Goal: Task Accomplishment & Management: Use online tool/utility

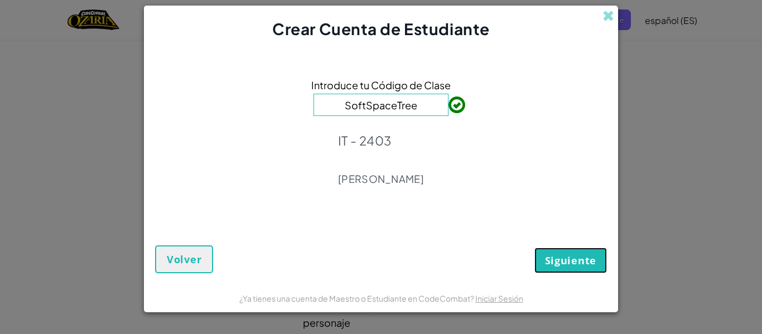
click at [561, 257] on span "Siguiente" at bounding box center [570, 260] width 51 height 13
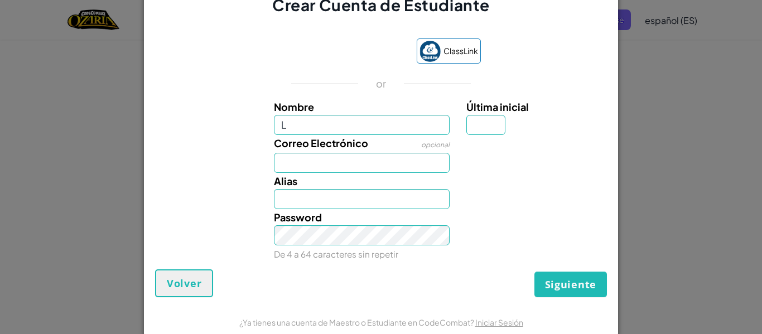
type input "L"
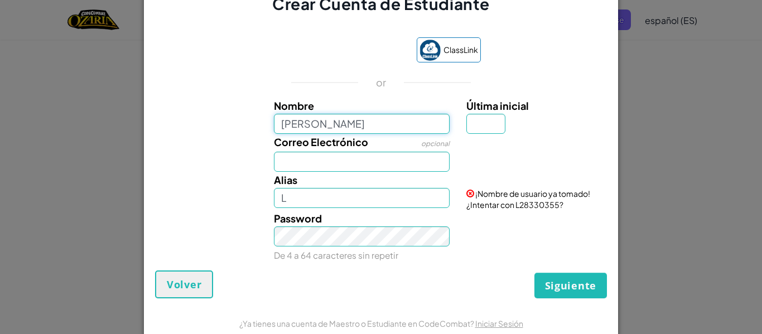
type input "Lina"
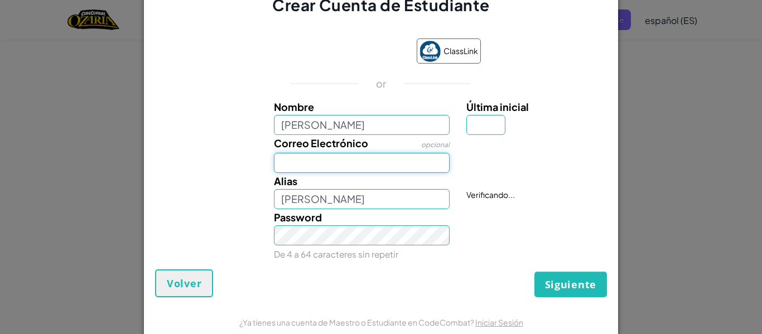
click at [334, 157] on input "Correo Electrónico" at bounding box center [362, 163] width 176 height 20
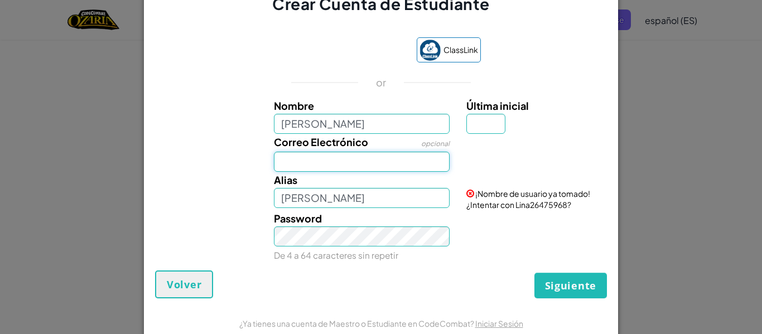
type input "al07170300@tecmilenio.mx"
click at [360, 129] on input "Lina" at bounding box center [362, 124] width 176 height 20
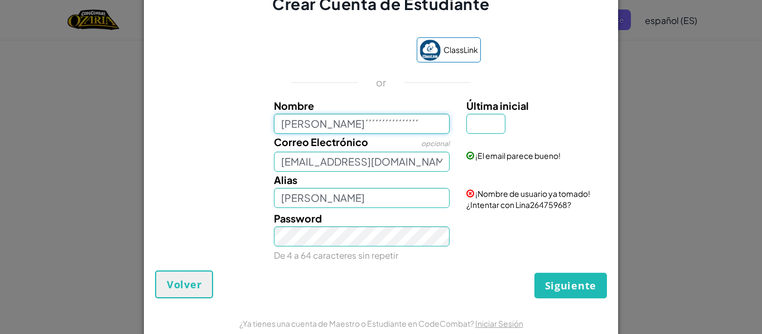
drag, startPoint x: 360, startPoint y: 129, endPoint x: 375, endPoint y: 129, distance: 15.1
click at [375, 129] on input "Lina Sof´´´´´´´´´´´´´´´´" at bounding box center [362, 124] width 176 height 20
drag, startPoint x: 388, startPoint y: 125, endPoint x: 317, endPoint y: 116, distance: 72.0
click at [317, 116] on input "Lina Sof´´´´´´´´´´´´´´´´" at bounding box center [362, 124] width 176 height 20
type input "Lina Sofía"
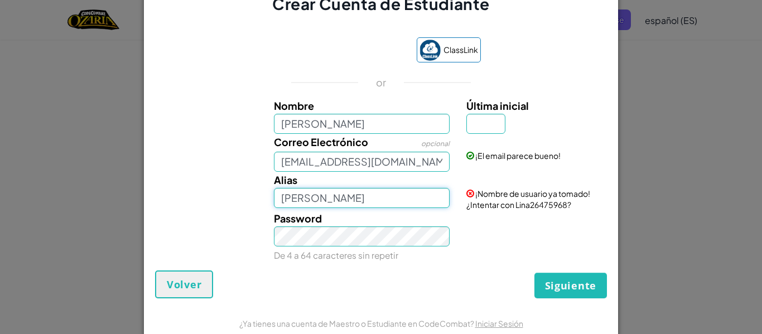
type input "Lina Sofía"
click at [389, 196] on input "Lina Sofía" at bounding box center [362, 198] width 176 height 20
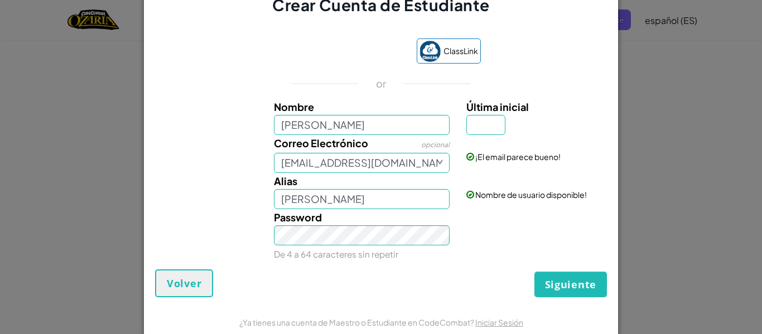
click at [425, 223] on div "Password De 4 a 64 caracteres sin repetir" at bounding box center [362, 235] width 193 height 53
click at [484, 119] on input "Última inicial" at bounding box center [485, 125] width 39 height 20
type input "S"
type input "Lina SofíaS"
click at [479, 239] on div "Password De 4 a 64 caracteres sin repetir" at bounding box center [381, 235] width 463 height 53
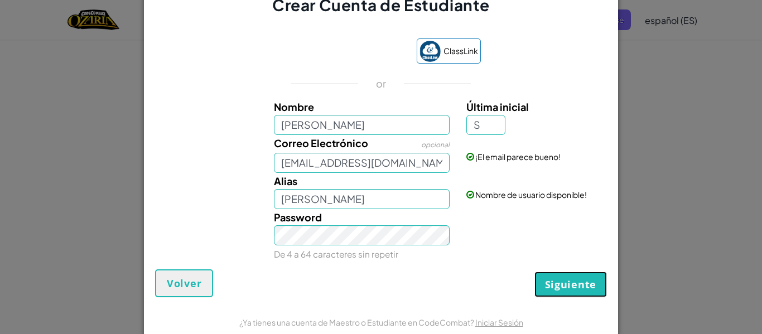
click at [561, 295] on button "Siguiente" at bounding box center [571, 285] width 73 height 26
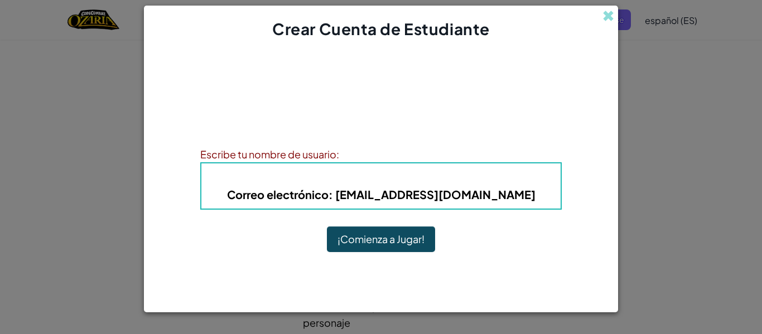
click at [536, 202] on h5 "Correo electrónico : al07170300@tecmilenio.mx" at bounding box center [381, 194] width 337 height 17
click at [526, 198] on h5 "Correo electrónico : al07170300@tecmilenio.mx" at bounding box center [381, 194] width 337 height 17
click at [504, 188] on b "Correo electrónico : al07170300@tecmilenio.mx" at bounding box center [381, 194] width 309 height 14
click at [504, 189] on b "Correo electrónico : al07170300@tecmilenio.mx" at bounding box center [381, 194] width 309 height 14
click at [338, 154] on div "Escribe tu nombre de usuario:" at bounding box center [381, 154] width 362 height 16
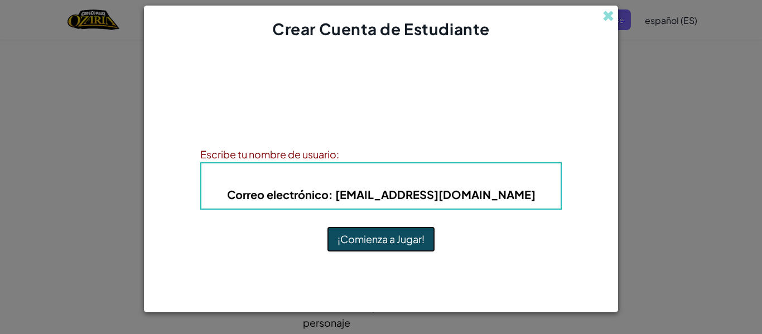
click at [382, 251] on button "¡Comienza a Jugar!" at bounding box center [381, 240] width 108 height 26
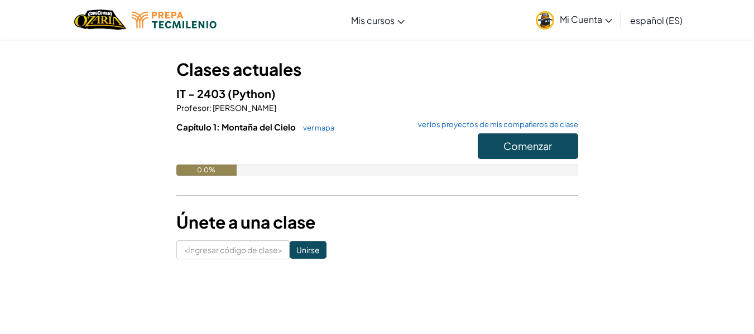
scroll to position [53, 0]
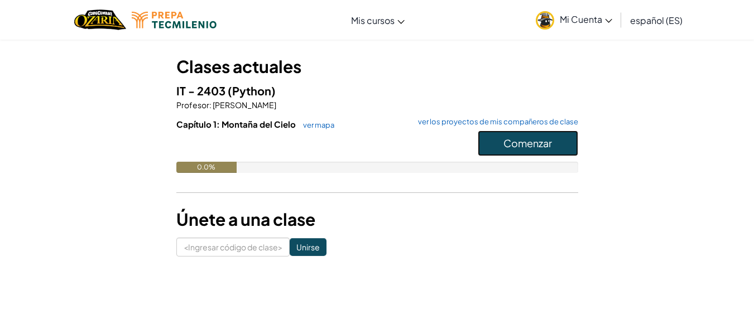
click at [490, 146] on button "Comenzar" at bounding box center [528, 144] width 100 height 26
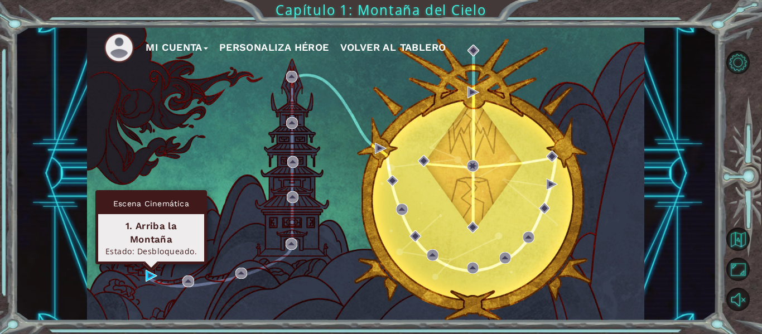
click at [151, 264] on div "Escena Cinemática 1. Arriba la Montaña Estado: Desbloqueado." at bounding box center [151, 227] width 112 height 74
click at [149, 281] on img at bounding box center [152, 276] width 12 height 12
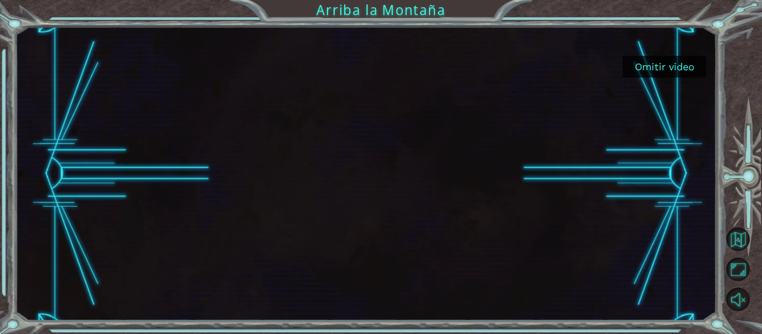
click at [673, 62] on font "Omitir video" at bounding box center [665, 67] width 60 height 12
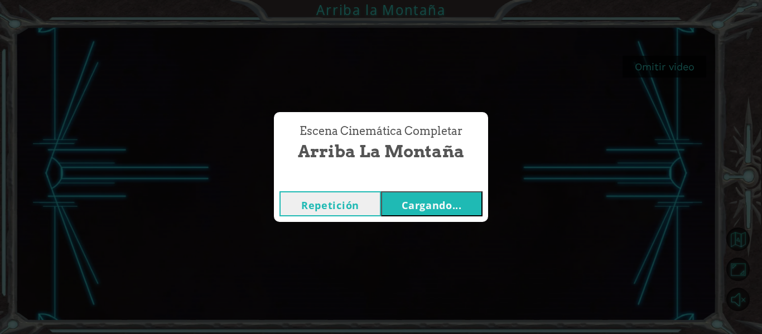
click at [427, 206] on font "Cargando..." at bounding box center [432, 205] width 60 height 13
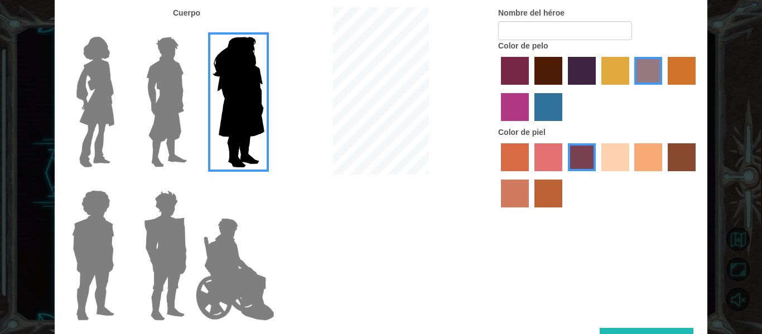
click at [100, 62] on img at bounding box center [95, 101] width 47 height 139
click at [119, 30] on input "Héroe Connie" at bounding box center [119, 30] width 0 height 0
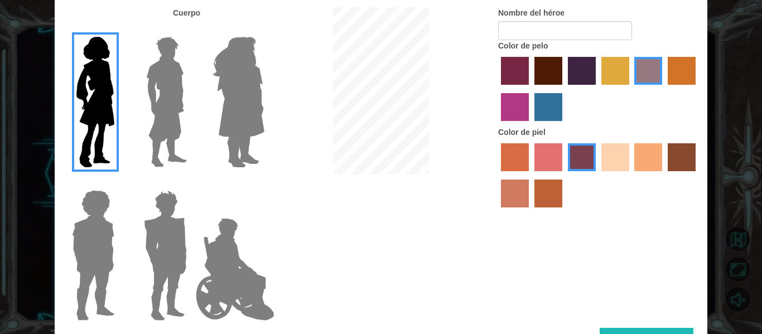
click at [95, 251] on img at bounding box center [93, 255] width 51 height 139
click at [119, 183] on input "Héroe Steven" at bounding box center [119, 183] width 0 height 0
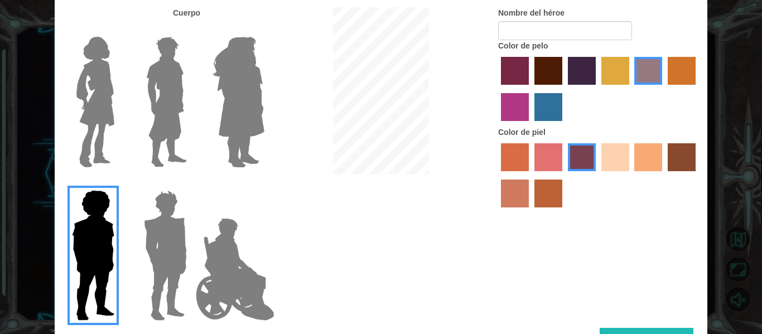
click at [196, 276] on img at bounding box center [235, 270] width 88 height 112
click at [264, 183] on input "Héroe Jamie" at bounding box center [264, 183] width 0 height 0
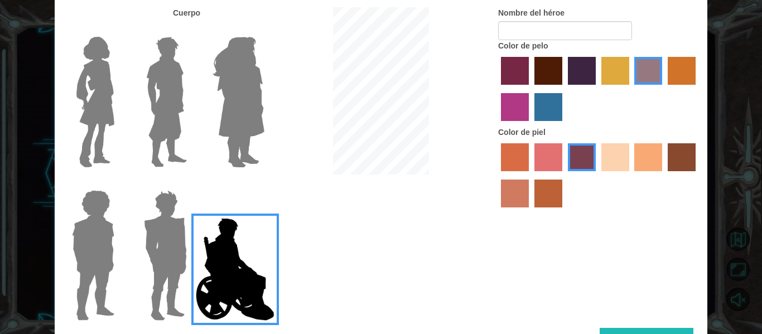
click at [258, 276] on img at bounding box center [235, 270] width 88 height 112
click at [264, 183] on input "Héroe Jamie" at bounding box center [264, 183] width 0 height 0
click at [555, 35] on input "Nombre del héroe" at bounding box center [565, 30] width 134 height 19
type input "Linis"
click at [628, 92] on div at bounding box center [598, 90] width 201 height 73
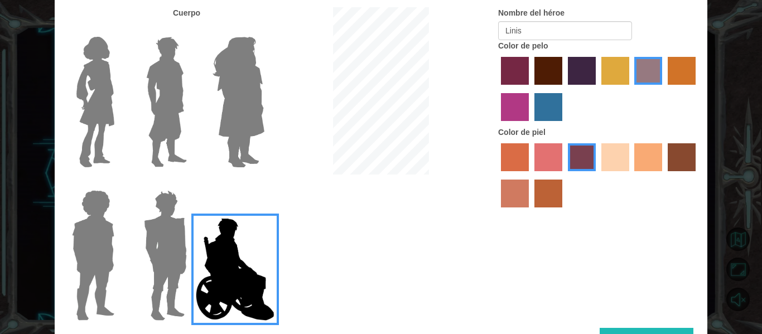
click at [521, 65] on label "color de pelo pimentón" at bounding box center [515, 71] width 28 height 28
click at [497, 89] on input "color de pelo pimentón" at bounding box center [497, 89] width 0 height 0
click at [540, 109] on label "color de cabello lachmara" at bounding box center [549, 107] width 28 height 28
click at [531, 125] on input "color de cabello lachmara" at bounding box center [531, 125] width 0 height 0
click at [579, 74] on label "color de pelo morado intenso" at bounding box center [582, 71] width 28 height 28
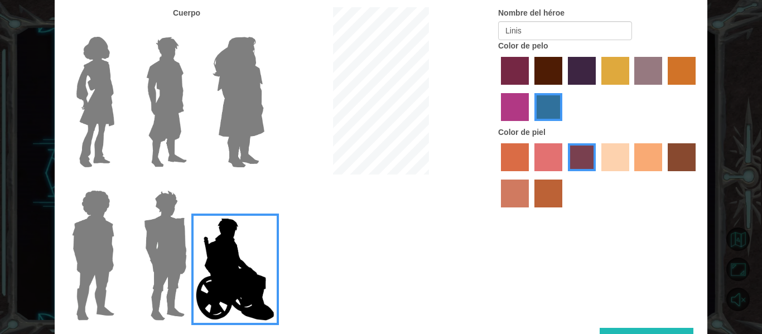
click at [564, 89] on input "color de pelo morado intenso" at bounding box center [564, 89] width 0 height 0
click at [542, 113] on label "color de cabello lachmara" at bounding box center [549, 107] width 28 height 28
click at [531, 125] on input "color de cabello lachmara" at bounding box center [531, 125] width 0 height 0
click at [517, 68] on label "color de pelo pimentón" at bounding box center [515, 71] width 28 height 28
click at [497, 89] on input "color de pelo pimentón" at bounding box center [497, 89] width 0 height 0
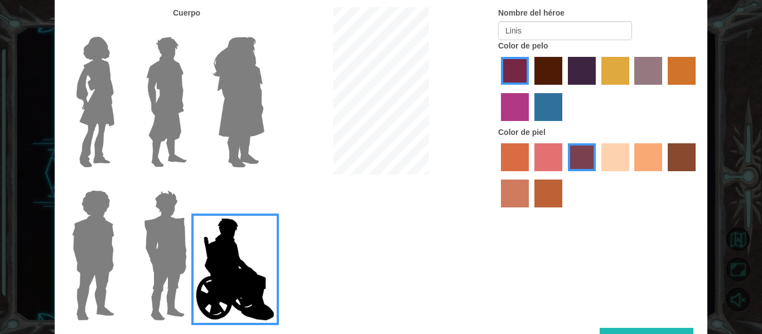
click at [541, 101] on label "color de cabello lachmara" at bounding box center [549, 107] width 28 height 28
click at [531, 125] on input "color de cabello lachmara" at bounding box center [531, 125] width 0 height 0
click at [514, 113] on label "color de cabello violeta rojo medio" at bounding box center [515, 107] width 28 height 28
click at [697, 89] on input "color de cabello violeta rojo medio" at bounding box center [697, 89] width 0 height 0
click at [543, 105] on label "color de cabello lachmara" at bounding box center [549, 107] width 28 height 28
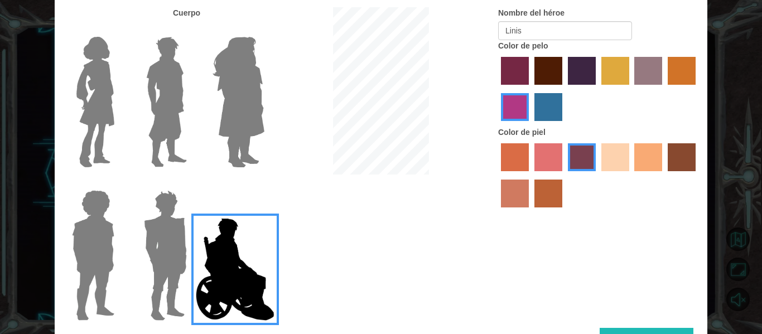
click at [531, 125] on input "color de cabello lachmara" at bounding box center [531, 125] width 0 height 0
click at [607, 151] on label "color de piel de playa de arena" at bounding box center [616, 157] width 28 height 28
click at [598, 175] on input "color de piel de playa de arena" at bounding box center [598, 175] width 0 height 0
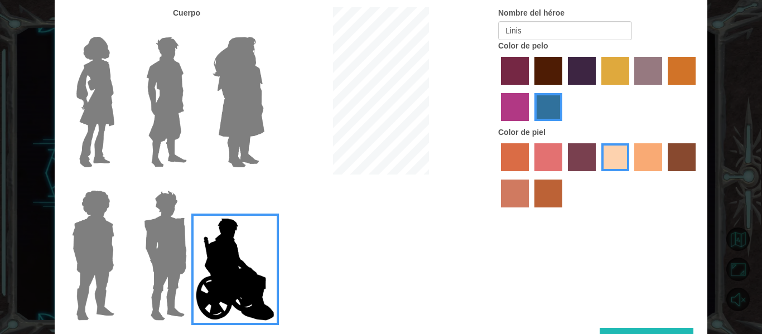
click at [90, 114] on img at bounding box center [95, 101] width 47 height 139
click at [119, 30] on input "Héroe Connie" at bounding box center [119, 30] width 0 height 0
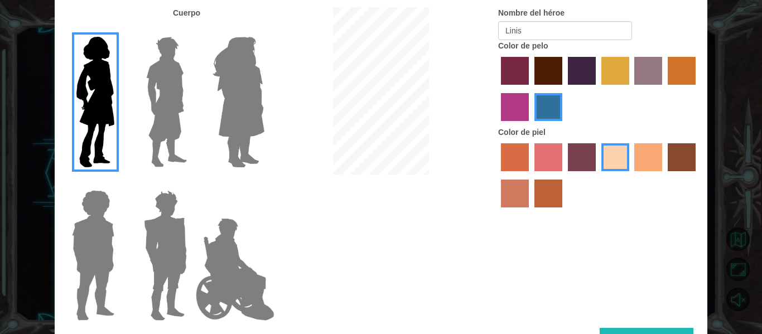
click at [222, 282] on img at bounding box center [235, 270] width 88 height 112
click at [264, 183] on input "Héroe Jamie" at bounding box center [264, 183] width 0 height 0
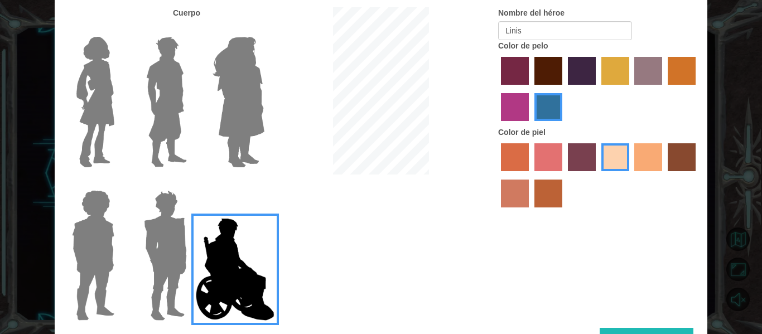
click at [676, 165] on label "color de piel karma" at bounding box center [682, 157] width 28 height 28
click at [664, 175] on input "color de piel karma" at bounding box center [664, 175] width 0 height 0
click at [545, 188] on label "color de piel de árbol de humo" at bounding box center [549, 194] width 28 height 28
click at [531, 211] on input "color de piel de árbol de humo" at bounding box center [531, 211] width 0 height 0
click at [519, 154] on label "color de piel de sorbus" at bounding box center [515, 157] width 28 height 28
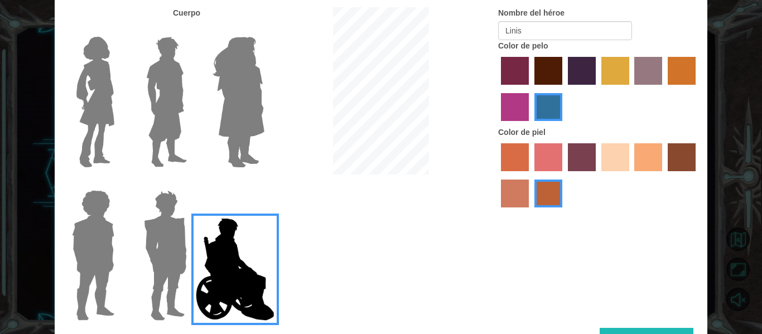
click at [497, 175] on input "color de piel de sorbus" at bounding box center [497, 175] width 0 height 0
click at [522, 199] on label "color de piel arena ardiente" at bounding box center [515, 194] width 28 height 28
click at [697, 175] on input "color de piel arena ardiente" at bounding box center [697, 175] width 0 height 0
click at [548, 157] on label "color de piel frily" at bounding box center [549, 157] width 28 height 28
click at [531, 175] on input "color de piel frily" at bounding box center [531, 175] width 0 height 0
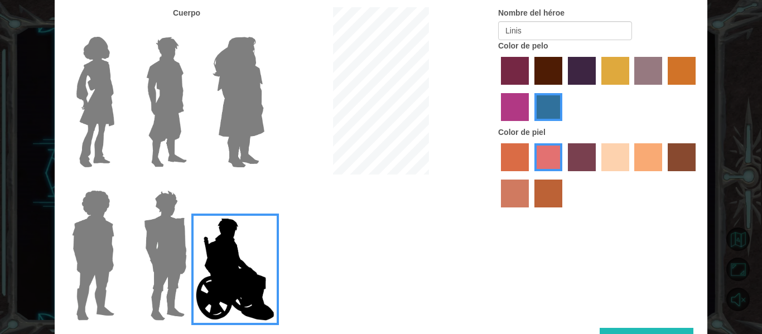
click at [583, 159] on label "color de piel tosca" at bounding box center [582, 157] width 28 height 28
click at [564, 175] on input "color de piel tosca" at bounding box center [564, 175] width 0 height 0
click at [616, 153] on label "color de piel de playa de arena" at bounding box center [616, 157] width 28 height 28
click at [598, 175] on input "color de piel de playa de arena" at bounding box center [598, 175] width 0 height 0
click at [583, 156] on label "color de piel tosca" at bounding box center [582, 157] width 28 height 28
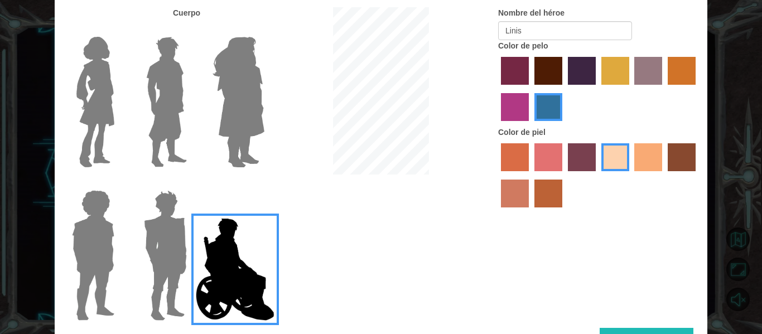
click at [564, 175] on input "color de piel tosca" at bounding box center [564, 175] width 0 height 0
click at [684, 151] on label "color de piel karma" at bounding box center [682, 157] width 28 height 28
click at [664, 175] on input "color de piel karma" at bounding box center [664, 175] width 0 height 0
click at [582, 147] on label "color de piel tosca" at bounding box center [582, 157] width 28 height 28
click at [564, 175] on input "color de piel tosca" at bounding box center [564, 175] width 0 height 0
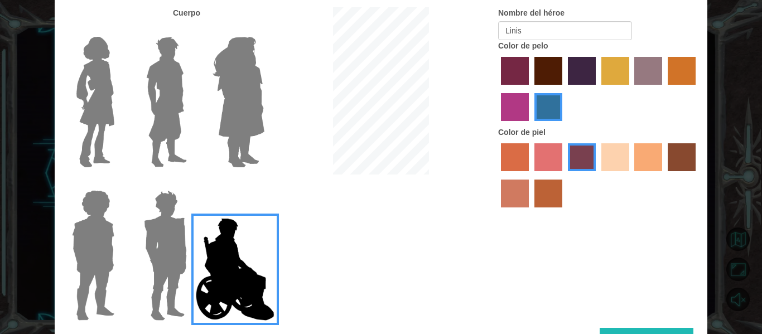
click at [677, 158] on label "color de piel karma" at bounding box center [682, 157] width 28 height 28
click at [664, 175] on input "color de piel karma" at bounding box center [664, 175] width 0 height 0
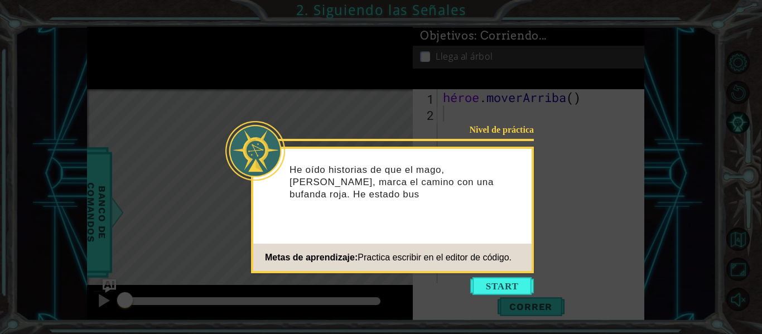
click at [477, 201] on div "He oído historias de que el mago, [PERSON_NAME], marca el camino con una bufand…" at bounding box center [392, 187] width 278 height 69
click at [500, 288] on button "Comenzar" at bounding box center [502, 286] width 64 height 18
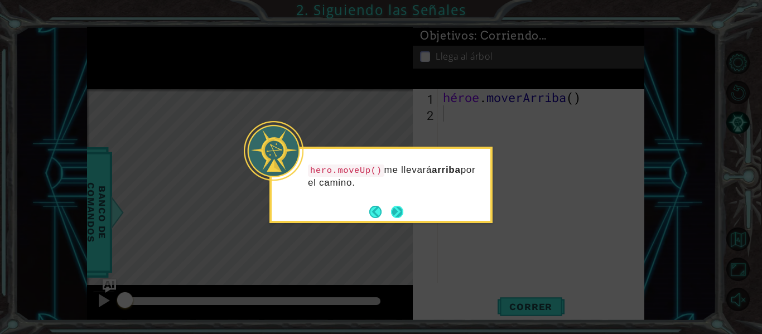
click at [393, 217] on button "Próximo" at bounding box center [397, 212] width 12 height 12
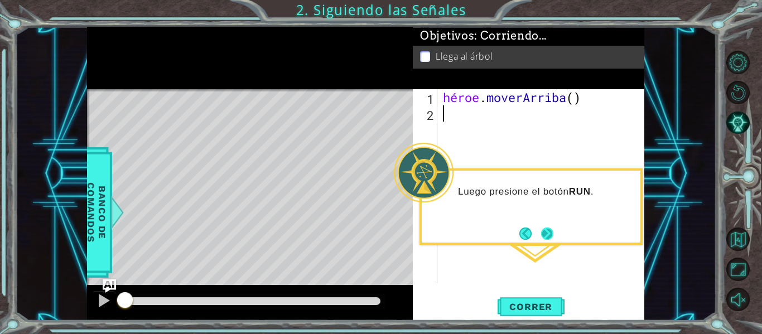
click at [551, 235] on button "Próximo" at bounding box center [547, 234] width 12 height 12
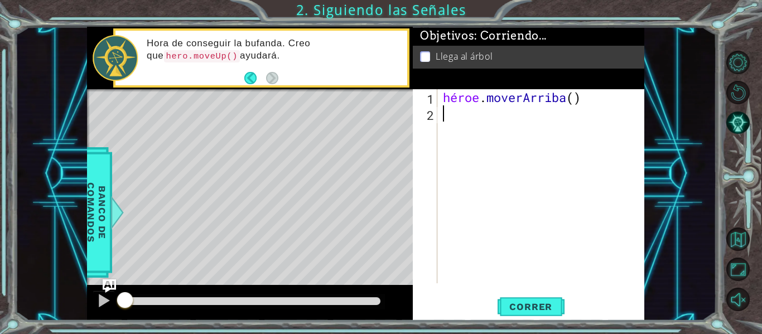
click at [465, 144] on div "héroe . [GEOGRAPHIC_DATA] ( )" at bounding box center [544, 202] width 207 height 227
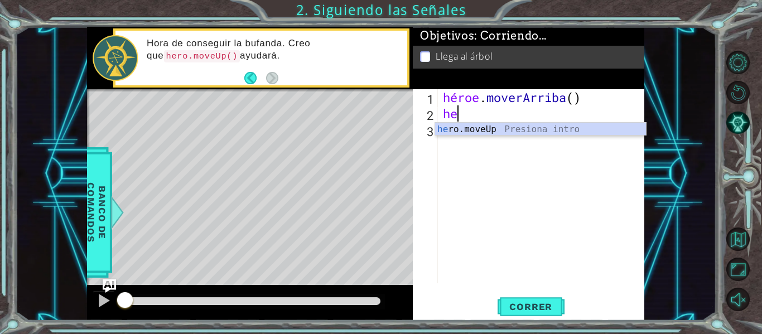
type textarea "h"
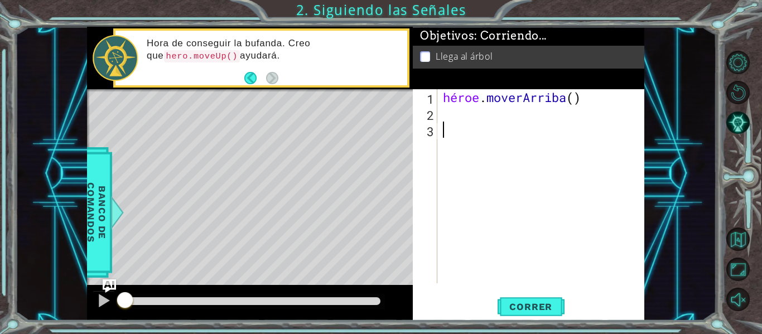
click at [539, 143] on div "héroe . [GEOGRAPHIC_DATA] ( )" at bounding box center [544, 202] width 207 height 227
click at [529, 300] on button "Correr" at bounding box center [531, 307] width 67 height 23
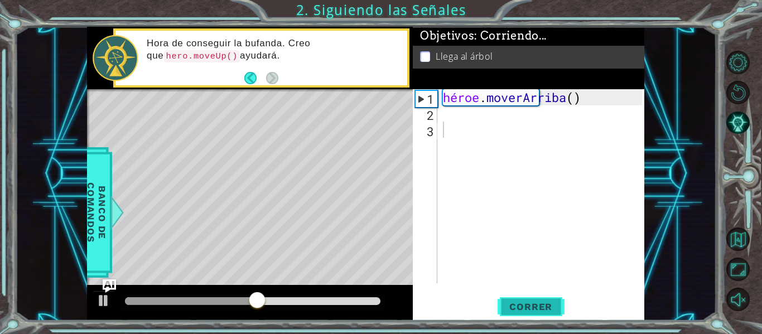
click at [522, 305] on font "Correr" at bounding box center [530, 306] width 43 height 11
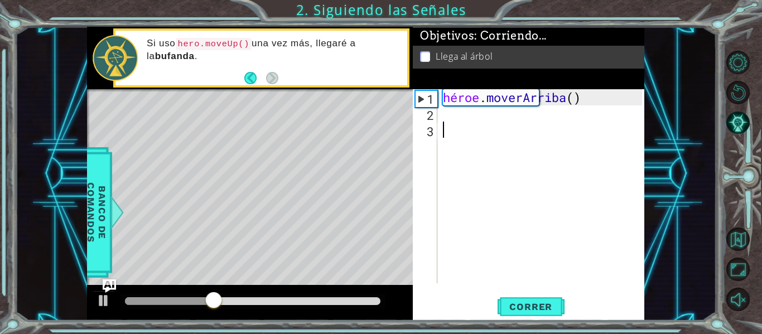
click at [456, 117] on div "héroe . [GEOGRAPHIC_DATA] ( )" at bounding box center [544, 202] width 207 height 227
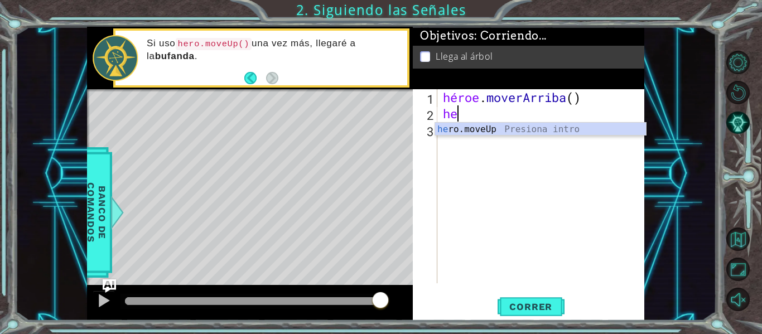
type textarea "h"
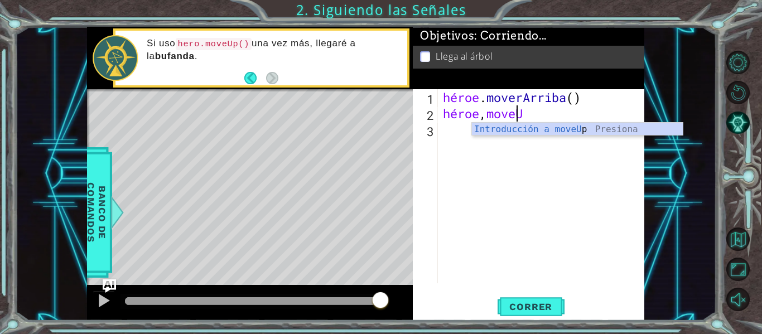
scroll to position [0, 3]
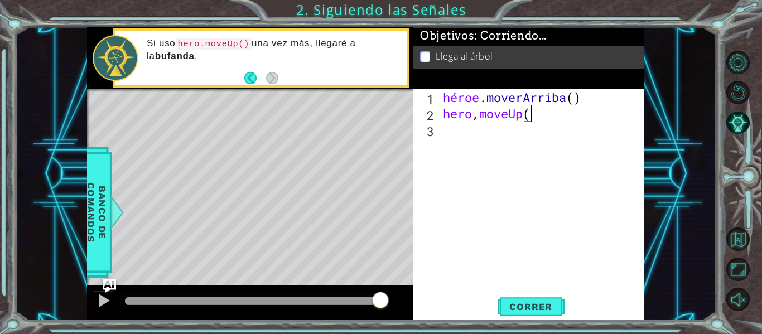
type textarea "hero,moveUp()"
click at [513, 255] on div "héroe . [PERSON_NAME] ( ) héroe , mover hacia arriba ( )" at bounding box center [544, 202] width 207 height 227
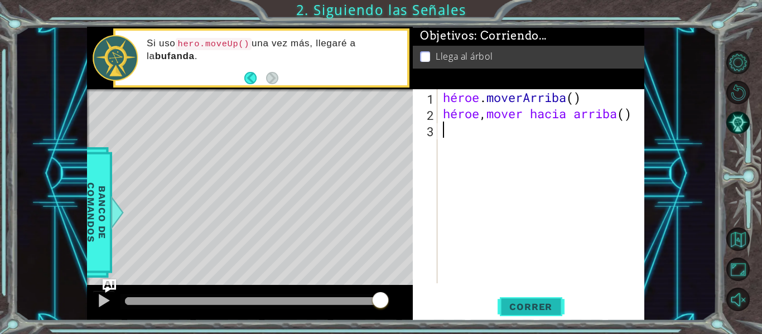
click at [528, 306] on font "Correr" at bounding box center [530, 306] width 43 height 11
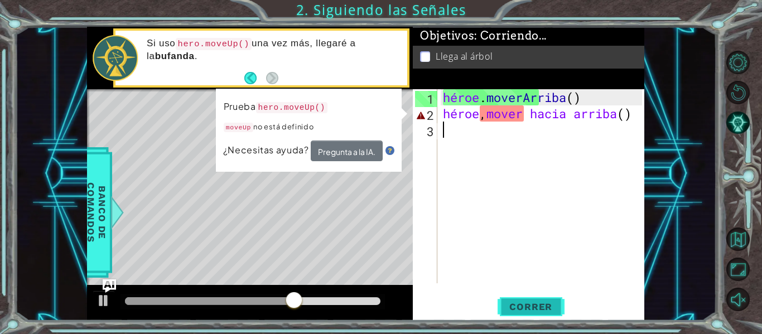
click at [536, 305] on font "Correr" at bounding box center [530, 306] width 43 height 11
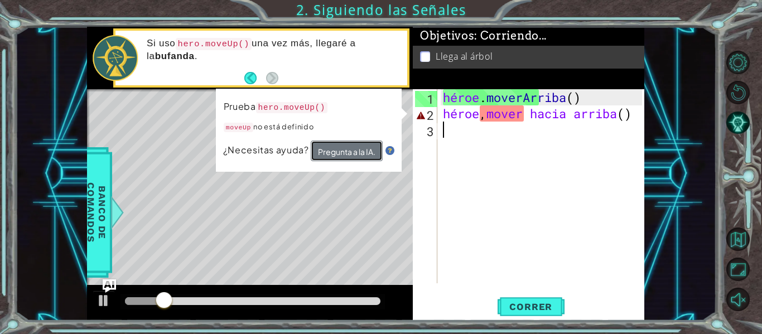
click at [356, 150] on font "Pregunta a la IA." at bounding box center [346, 152] width 57 height 10
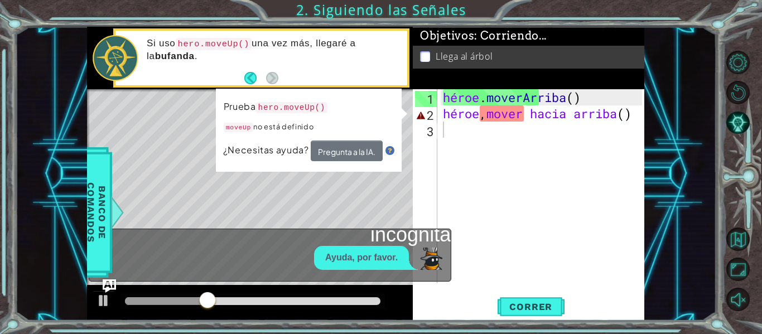
drag, startPoint x: 304, startPoint y: 150, endPoint x: 295, endPoint y: 146, distance: 9.5
click at [295, 146] on span "¿Necesitas ayuda?" at bounding box center [267, 150] width 88 height 12
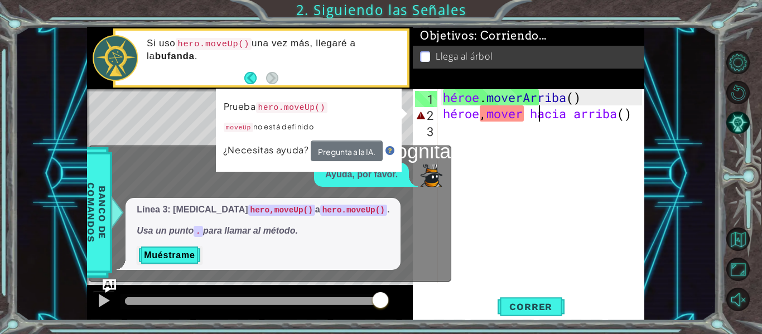
click at [620, 119] on div "héroe . [PERSON_NAME] ( ) héroe , mover hacia arriba ( )" at bounding box center [544, 202] width 207 height 227
type textarea "hero,moveUp()"
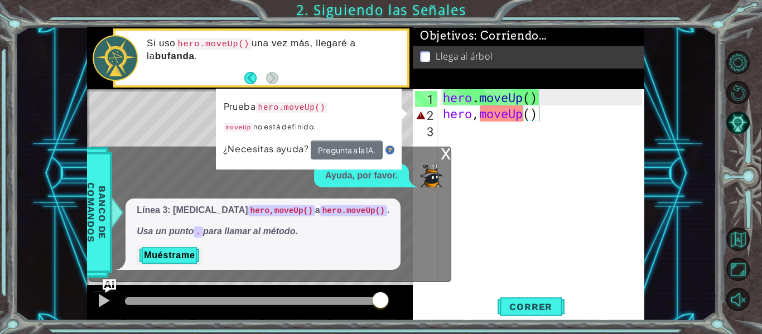
click at [553, 121] on div "hero . moveUp ( ) hero , moveUp ( )" at bounding box center [544, 202] width 207 height 227
click at [542, 131] on div "hero . moveUp ( ) hero , moveUp ( )" at bounding box center [544, 202] width 207 height 227
click at [478, 121] on div "hero . moveUp ( ) hero , moveUp ( )" at bounding box center [544, 202] width 207 height 227
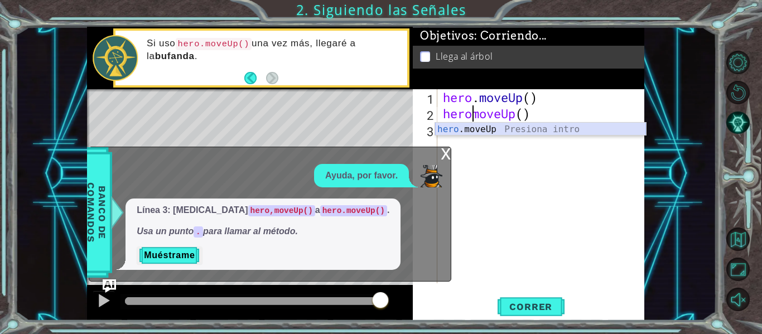
type textarea "hero.moveUp()"
click at [512, 155] on div "hero . moveUp ( ) hero . moveUp ( )" at bounding box center [544, 202] width 207 height 227
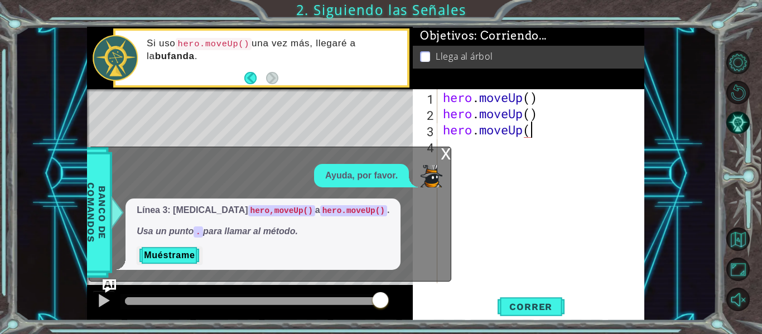
type textarea "hero.moveUp()"
click at [583, 237] on div "hero . moveUp ( ) hero . moveUp ( ) hero . moveUp ( )" at bounding box center [544, 202] width 207 height 227
click at [532, 305] on span "Correr" at bounding box center [530, 306] width 65 height 11
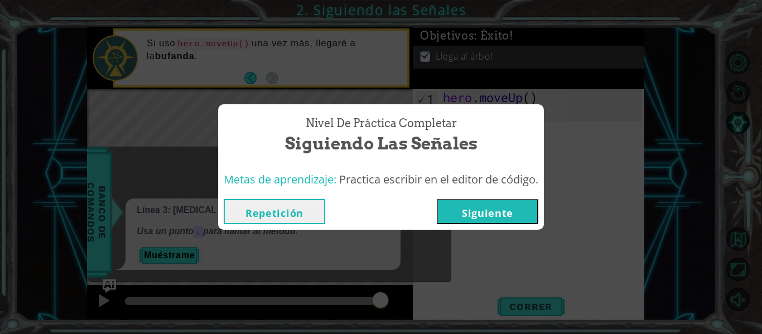
click at [495, 222] on button "Siguiente" at bounding box center [488, 211] width 102 height 25
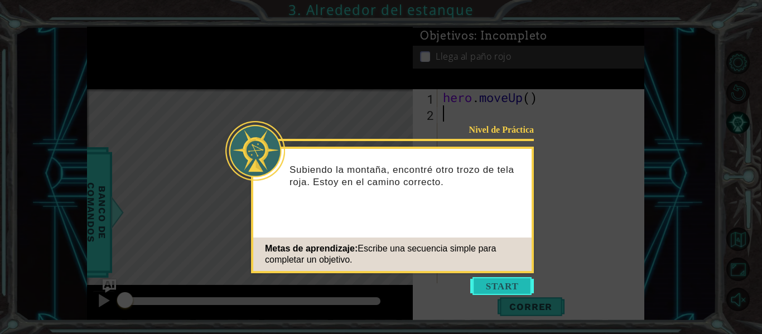
click at [495, 290] on button "Start" at bounding box center [502, 286] width 64 height 18
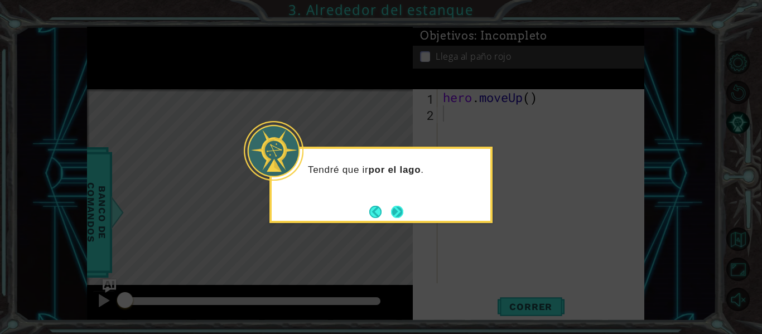
click at [396, 216] on button "Next" at bounding box center [397, 212] width 12 height 12
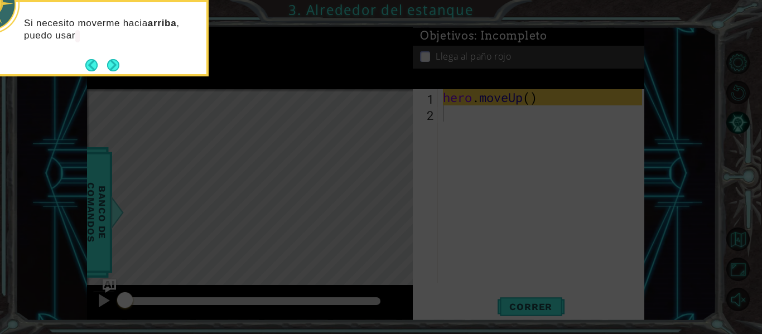
click at [406, 175] on icon at bounding box center [381, 50] width 762 height 569
click at [117, 68] on button "Next" at bounding box center [113, 65] width 12 height 12
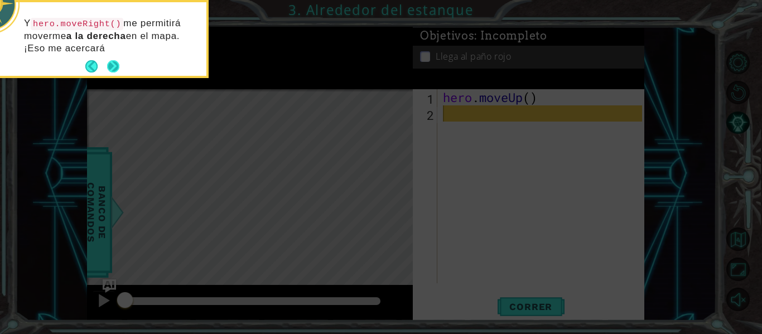
click at [114, 67] on button "Next" at bounding box center [113, 66] width 12 height 12
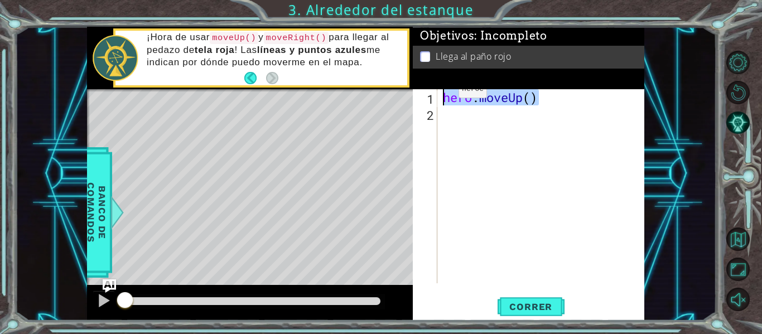
drag, startPoint x: 566, startPoint y: 102, endPoint x: 442, endPoint y: 92, distance: 124.8
click at [442, 92] on div "hero . moveUp ( )" at bounding box center [544, 202] width 207 height 227
type textarea "hero.moveUp()"
click at [461, 124] on div "hero . moveUp ( )" at bounding box center [544, 202] width 207 height 227
paste textarea "hero.moveUp()"
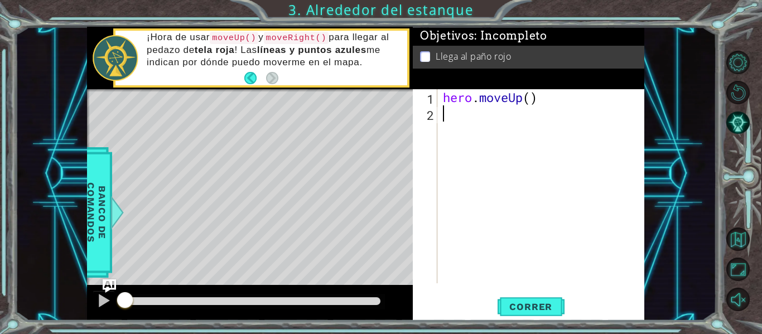
type textarea "hero.moveUp()"
paste textarea "hero.moveUp()"
type textarea "hero.moveUp()"
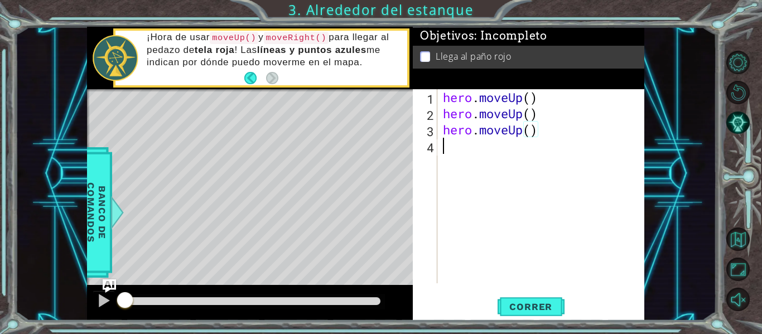
click at [459, 143] on div "hero . moveUp ( ) hero . moveUp ( ) hero . moveUp ( )" at bounding box center [544, 202] width 207 height 227
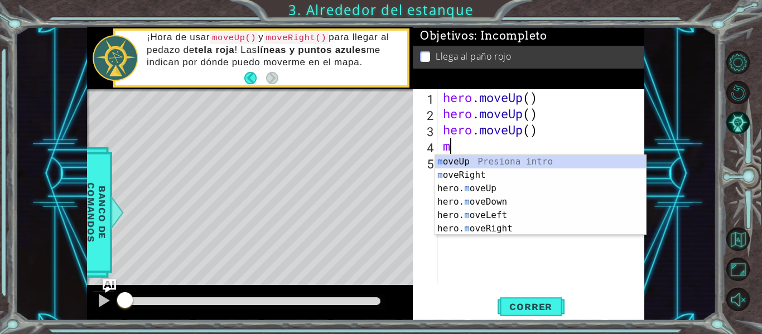
type textarea "mo"
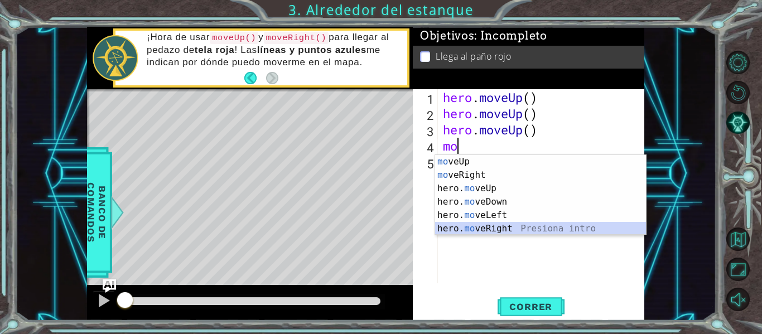
click at [502, 227] on div "mo veUp Presiona intro mo veRight Presiona intro hero. mo veUp Presiona intro h…" at bounding box center [540, 208] width 211 height 107
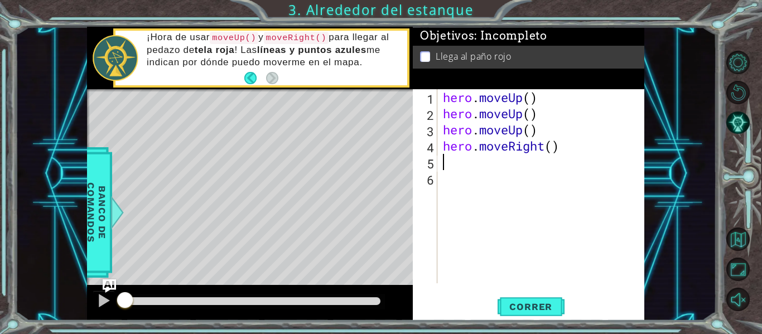
paste textarea "hero.moveUp()"
type textarea "hero.moveUp()"
click at [545, 268] on div "hero . moveUp ( ) hero . moveUp ( ) hero . moveUp ( ) hero . moveRight ( ) hero…" at bounding box center [544, 202] width 207 height 227
click at [546, 319] on div "1 2 3 4 5 6 hero . moveUp ( ) hero . moveUp ( ) hero . moveUp ( ) hero . moveRi…" at bounding box center [529, 205] width 232 height 232
click at [543, 314] on button "Correr" at bounding box center [531, 307] width 67 height 23
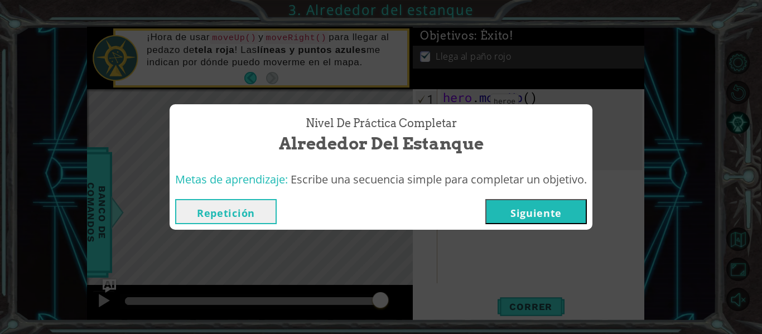
click at [542, 209] on button "Siguiente" at bounding box center [536, 211] width 102 height 25
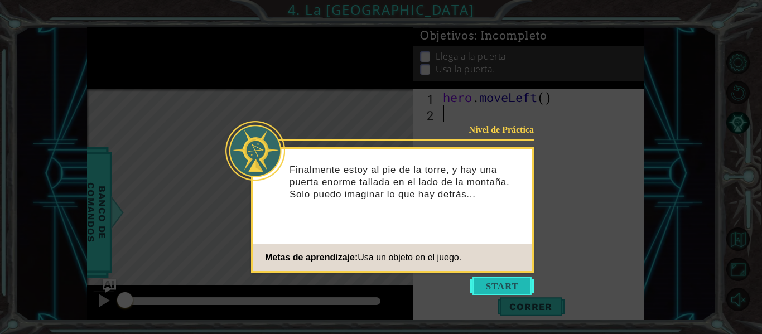
click at [504, 285] on button "Start" at bounding box center [502, 286] width 64 height 18
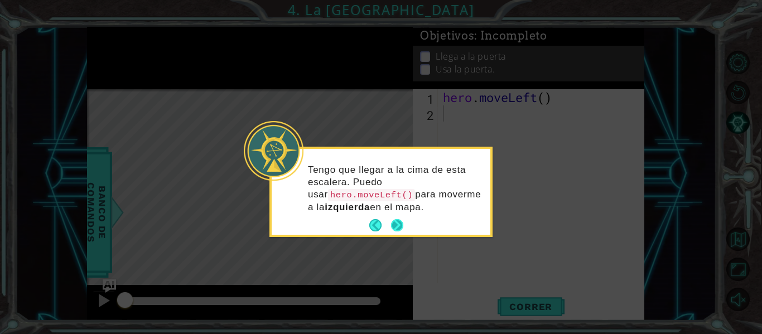
click at [402, 219] on button "Next" at bounding box center [397, 225] width 12 height 12
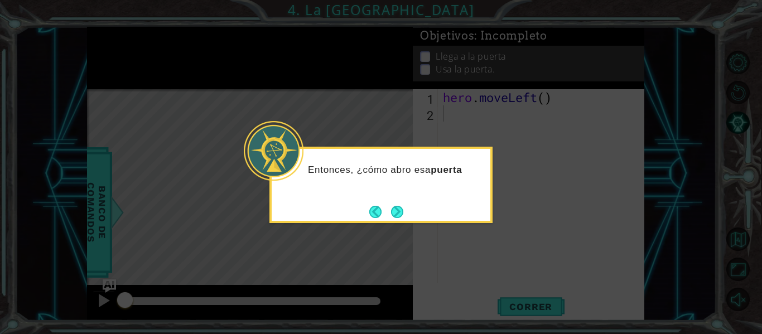
click at [402, 215] on button "Next" at bounding box center [397, 212] width 12 height 12
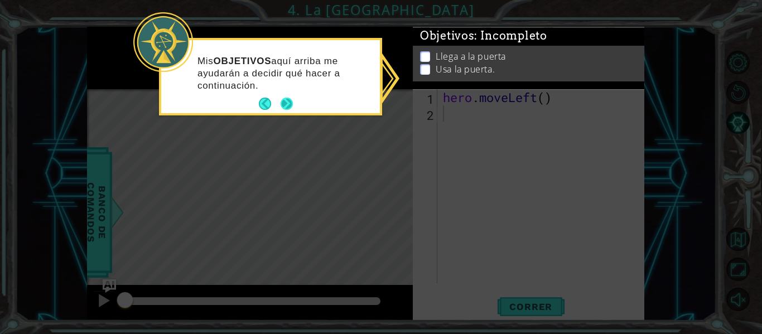
click at [285, 104] on button "Next" at bounding box center [287, 104] width 12 height 12
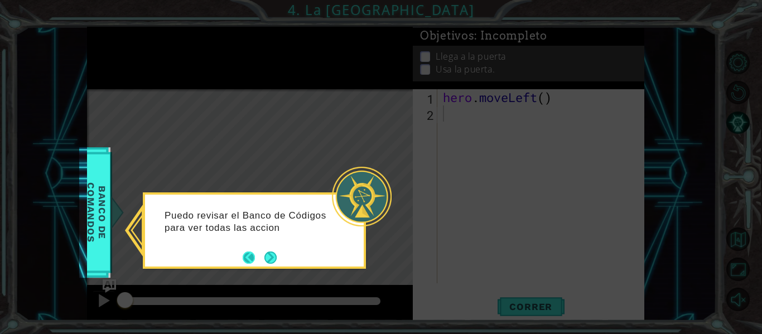
click at [248, 253] on button "Back" at bounding box center [254, 258] width 22 height 12
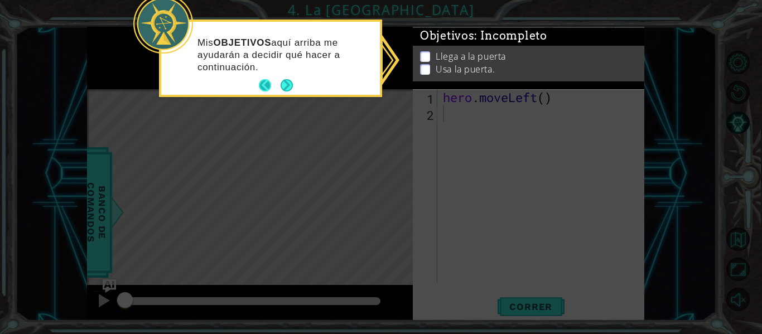
click at [269, 85] on button "Back" at bounding box center [270, 85] width 22 height 12
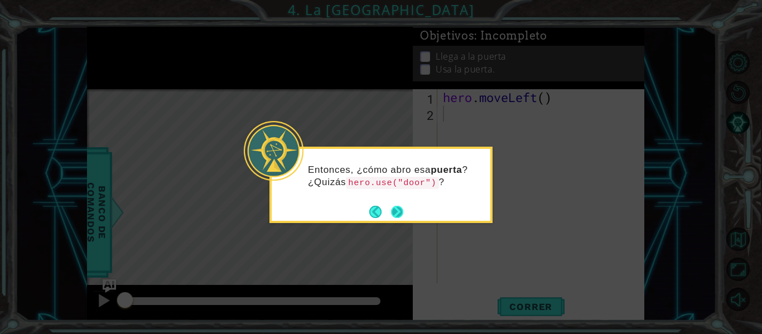
click at [401, 218] on button "Next" at bounding box center [397, 212] width 12 height 12
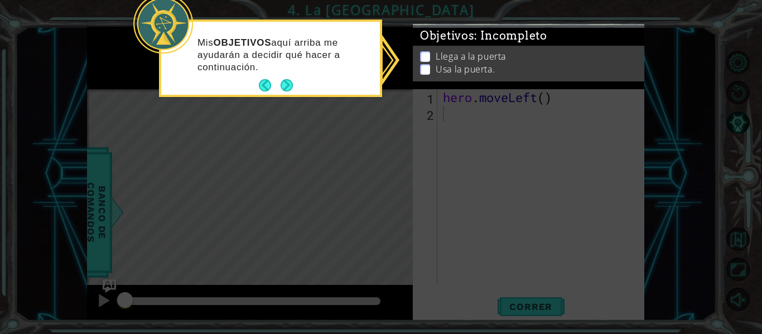
click at [401, 218] on icon at bounding box center [381, 167] width 762 height 334
click at [283, 79] on button "Next" at bounding box center [287, 85] width 12 height 12
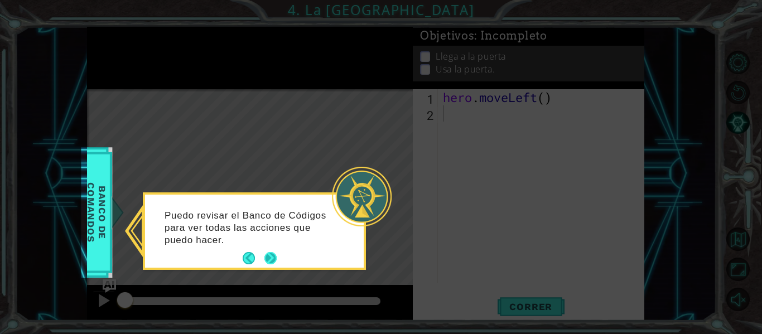
click at [273, 252] on button "Next" at bounding box center [270, 258] width 12 height 12
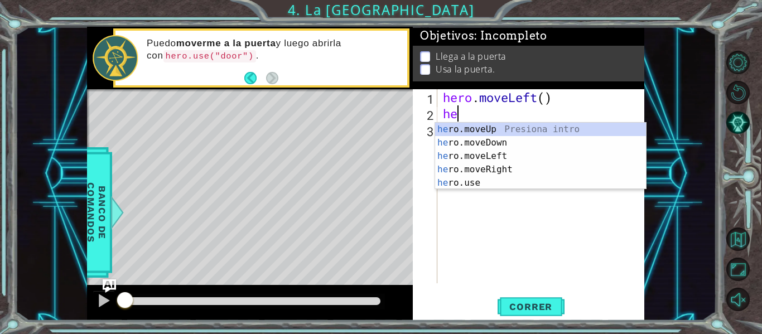
type textarea "her"
click at [470, 158] on div "her o.moveUp Presiona intro her o.moveDown Presiona intro her o.moveLeft Presio…" at bounding box center [540, 170] width 211 height 94
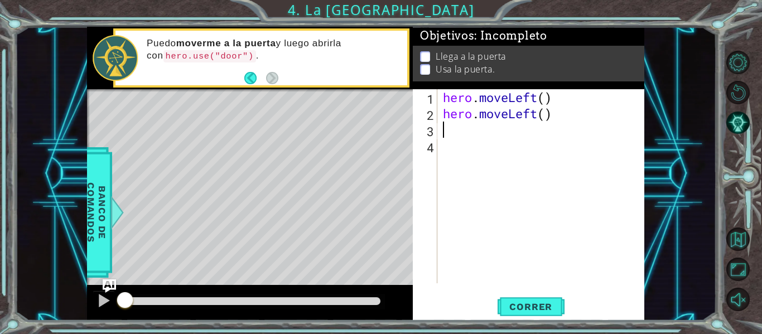
scroll to position [0, 0]
type textarea "he"
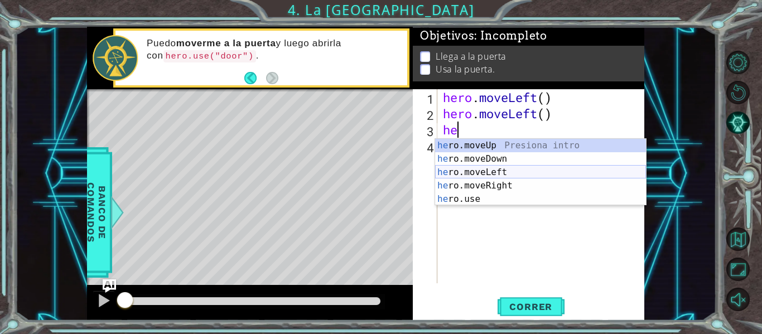
click at [566, 175] on div "he ro.moveUp Presiona intro he ro.moveDown Presiona intro he ro.moveLeft Presio…" at bounding box center [540, 186] width 211 height 94
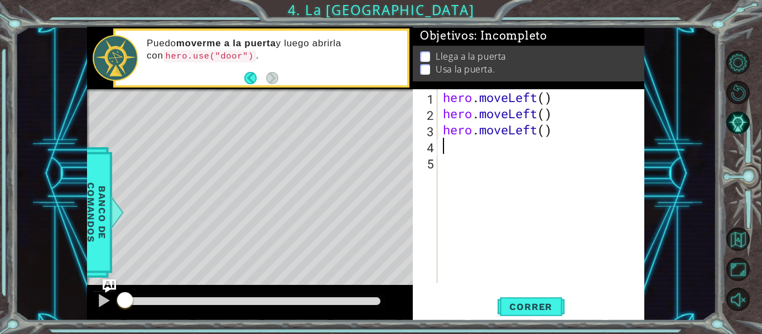
paste textarea "hero.moveUp()"
type textarea "hero.moveUp()"
paste textarea "hero.moveUp()"
type textarea "hero.moveUp()"
click at [557, 186] on div "hero . moveLeft ( ) hero . moveLeft ( ) hero . moveLeft ( ) hero . moveUp ( ) h…" at bounding box center [544, 202] width 207 height 227
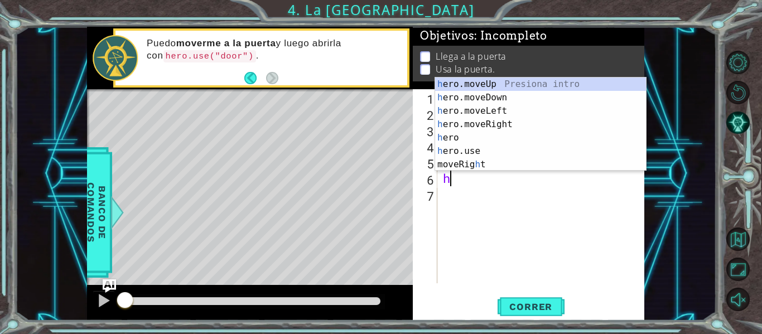
type textarea "he"
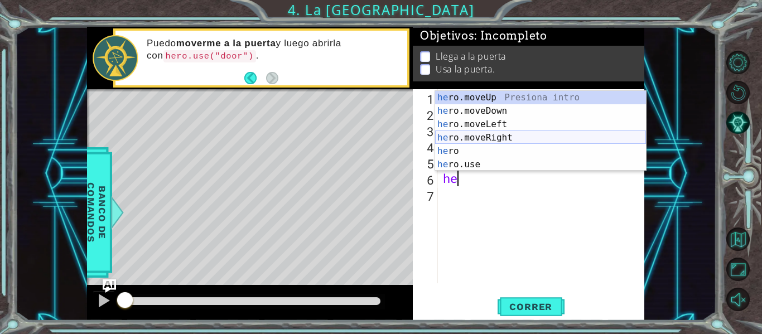
click at [478, 141] on div "he ro.moveUp Presiona intro he ro.moveDown Presiona intro he ro.moveLeft Presio…" at bounding box center [540, 144] width 211 height 107
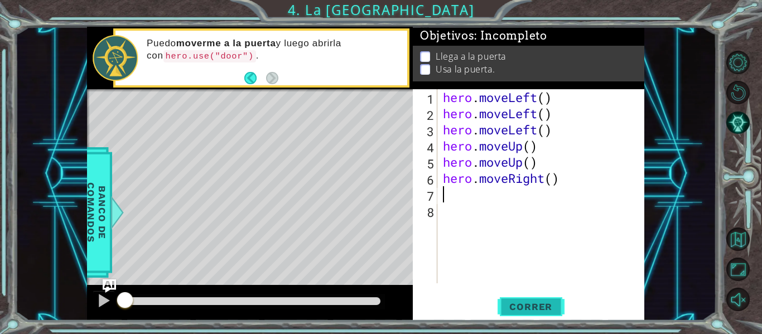
click at [556, 301] on span "Correr" at bounding box center [530, 306] width 65 height 11
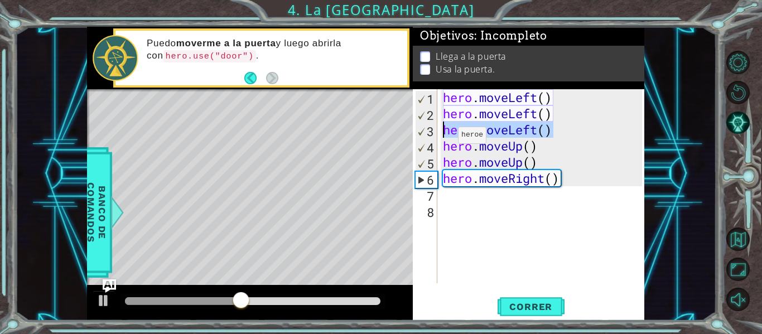
drag, startPoint x: 582, startPoint y: 126, endPoint x: 441, endPoint y: 138, distance: 141.1
click at [441, 138] on div "hero . moveLeft ( ) hero . moveLeft ( ) hero . moveLeft ( ) hero . moveUp ( ) h…" at bounding box center [544, 202] width 207 height 227
type textarea "hero.moveLeft()"
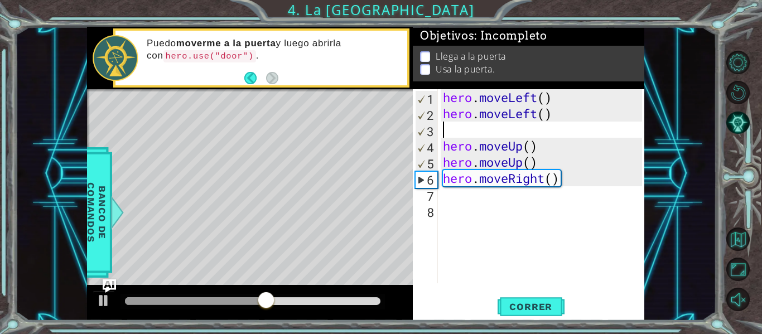
click at [492, 203] on div "hero . moveLeft ( ) hero . moveLeft ( ) hero . moveUp ( ) hero . moveUp ( ) her…" at bounding box center [544, 202] width 207 height 227
click at [492, 137] on div "hero . moveLeft ( ) hero . moveLeft ( ) hero . moveUp ( ) hero . moveUp ( ) her…" at bounding box center [544, 202] width 207 height 227
type textarea "hero.moveLeft()"
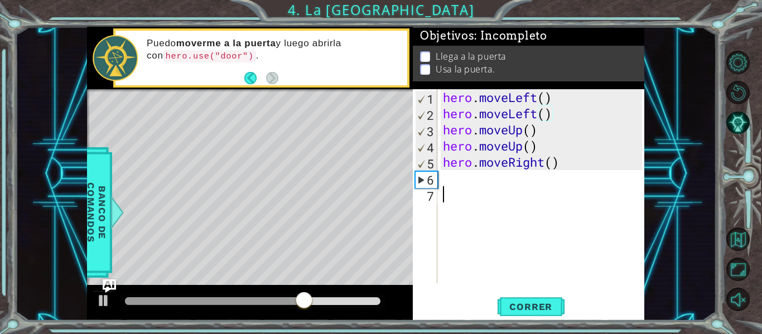
click at [462, 187] on div "hero . moveLeft ( ) hero . moveLeft ( ) hero . moveUp ( ) hero . moveUp ( ) her…" at bounding box center [544, 202] width 207 height 227
click at [470, 178] on div "hero . moveLeft ( ) hero . moveLeft ( ) hero . moveUp ( ) hero . moveUp ( ) her…" at bounding box center [544, 202] width 207 height 227
type textarea "he"
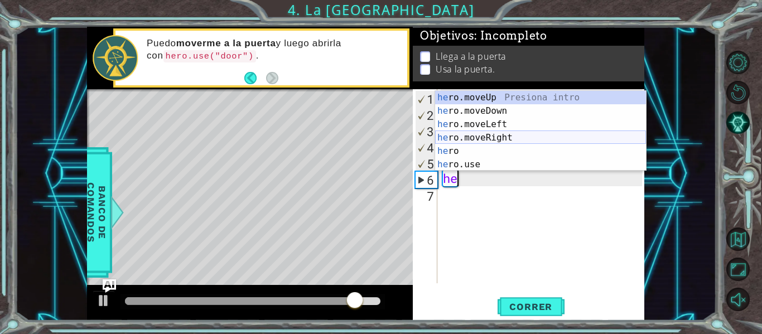
click at [514, 136] on div "he ro.moveUp Presiona intro he ro.moveDown Presiona intro he ro.moveLeft Presio…" at bounding box center [540, 144] width 211 height 107
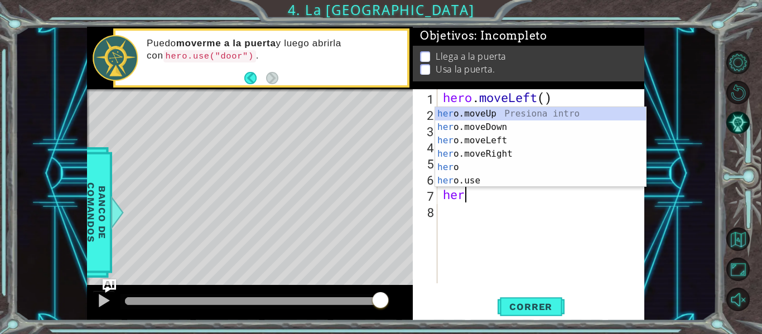
scroll to position [0, 1]
click at [529, 179] on div "her o.moveUp Presiona intro her o.moveDown Presiona intro her o.moveLeft Presio…" at bounding box center [540, 160] width 211 height 107
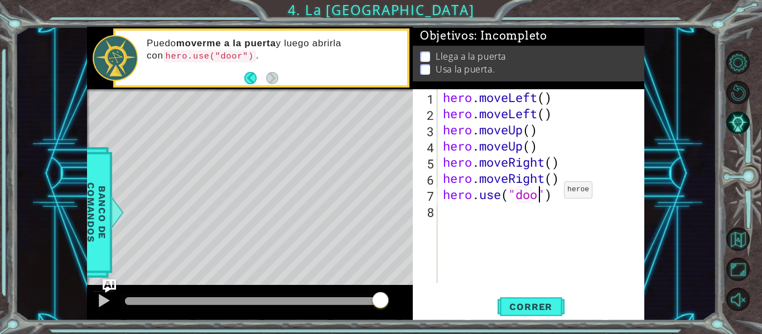
type textarea "hero.use("door")"
click at [566, 229] on div "hero . moveLeft ( ) hero . moveLeft ( ) hero . moveUp ( ) hero . moveUp ( ) her…" at bounding box center [544, 202] width 207 height 227
click at [554, 314] on button "Correr" at bounding box center [531, 307] width 67 height 23
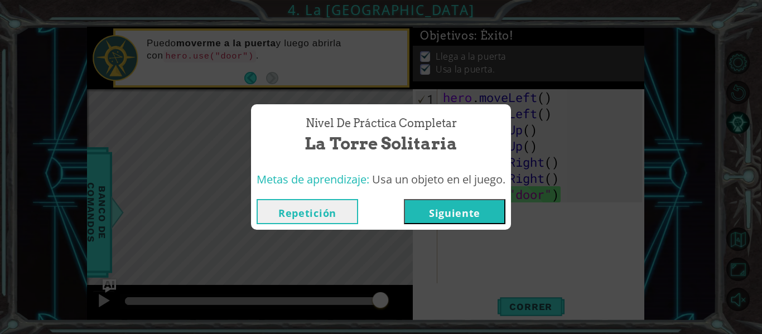
click at [481, 210] on button "Siguiente" at bounding box center [455, 211] width 102 height 25
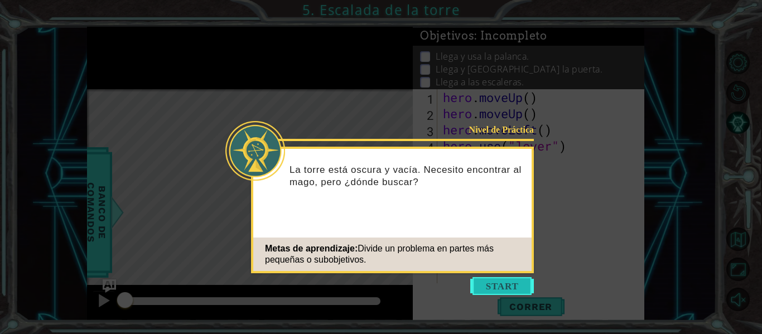
click at [477, 281] on button "Start" at bounding box center [502, 286] width 64 height 18
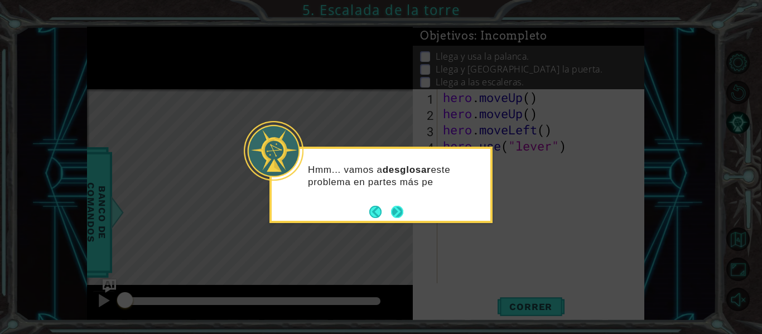
click at [400, 212] on button "Next" at bounding box center [397, 212] width 12 height 12
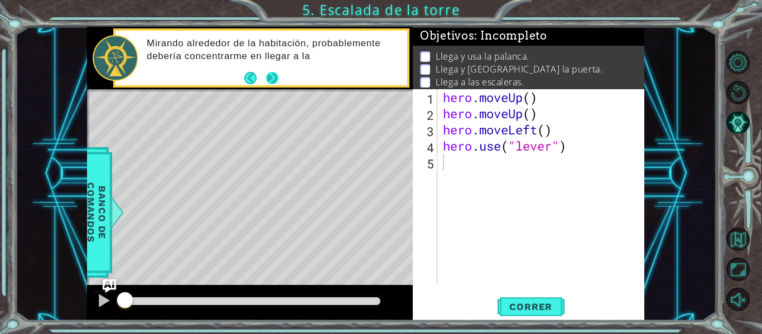
click at [276, 75] on button "Next" at bounding box center [272, 78] width 12 height 12
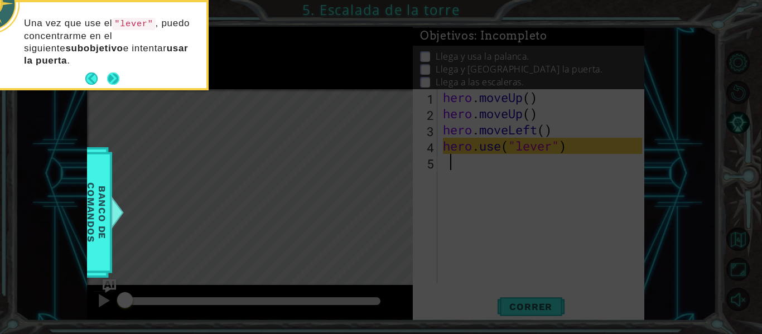
click at [111, 81] on button "Next" at bounding box center [113, 79] width 12 height 12
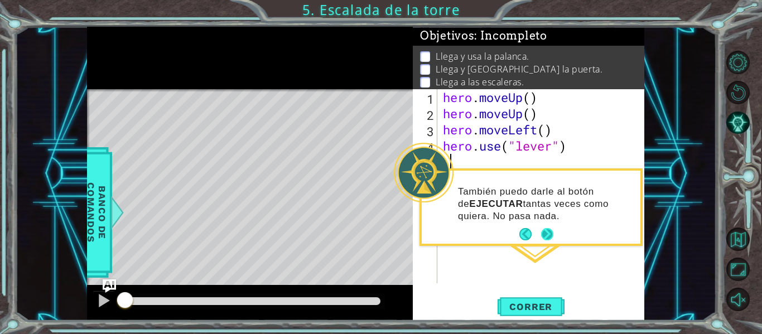
click at [542, 229] on button "Next" at bounding box center [547, 234] width 12 height 12
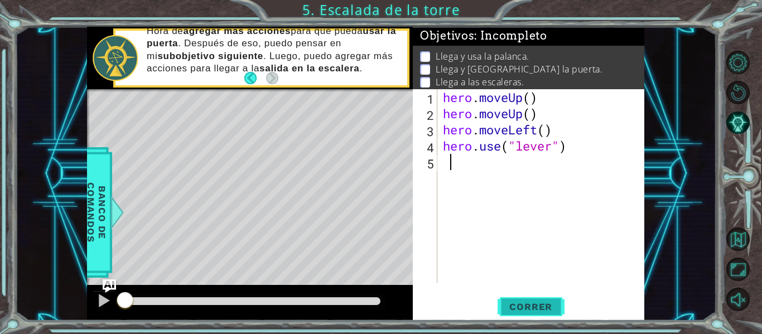
click at [531, 312] on span "Correr" at bounding box center [530, 306] width 65 height 11
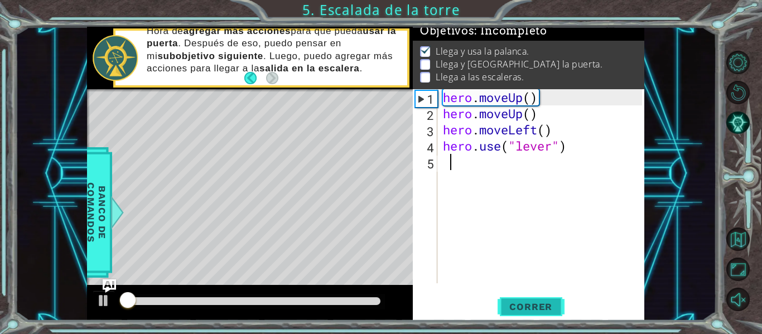
scroll to position [9, 0]
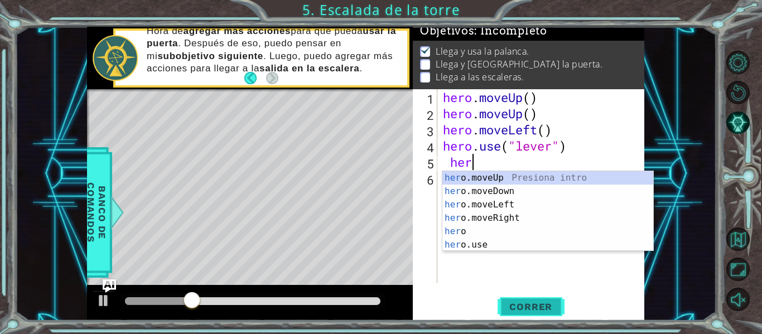
type textarea "hero"
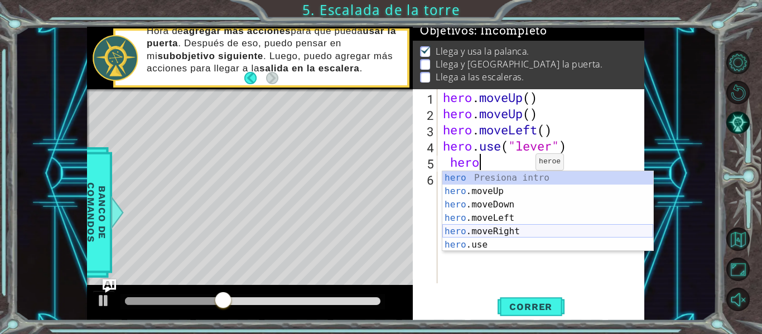
click at [485, 230] on div "hero Presiona intro hero .moveUp Presiona intro hero .moveDown Presiona intro h…" at bounding box center [547, 224] width 211 height 107
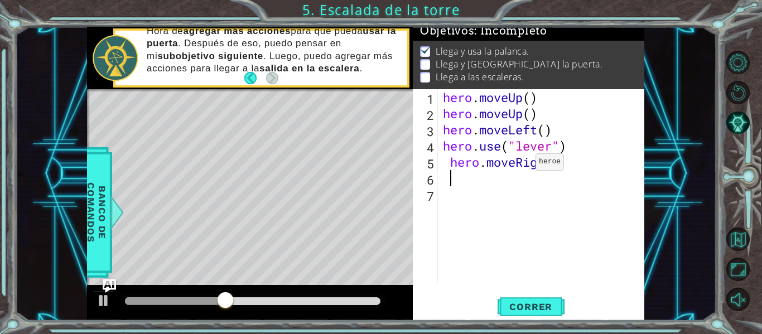
scroll to position [0, 0]
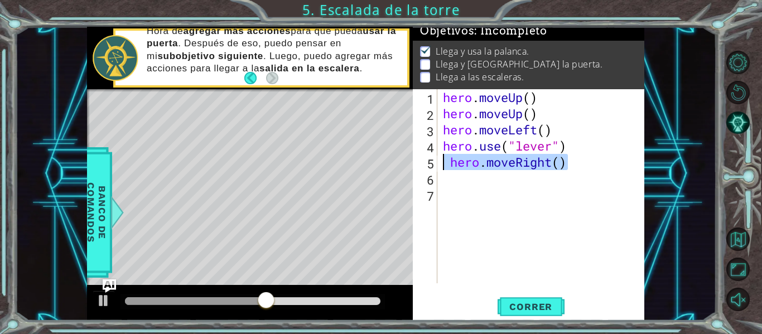
drag, startPoint x: 582, startPoint y: 166, endPoint x: 441, endPoint y: 164, distance: 140.6
click at [441, 164] on div "hero . moveUp ( ) hero . moveUp ( ) hero . moveLeft ( ) hero . use ( "lever" ) …" at bounding box center [544, 202] width 207 height 227
type textarea "hero.moveRight()"
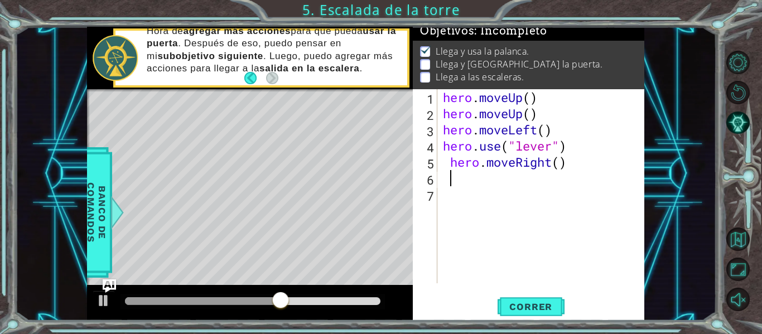
click at [459, 183] on div "hero . moveUp ( ) hero . moveUp ( ) hero . moveLeft ( ) hero . use ( "lever" ) …" at bounding box center [544, 202] width 207 height 227
paste textarea "hero.moveRight()"
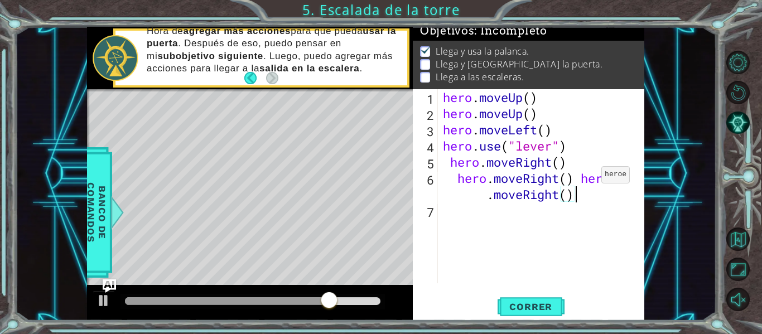
click at [585, 177] on div "hero . moveUp ( ) hero . moveUp ( ) hero . moveLeft ( ) hero . use ( "lever" ) …" at bounding box center [544, 202] width 207 height 227
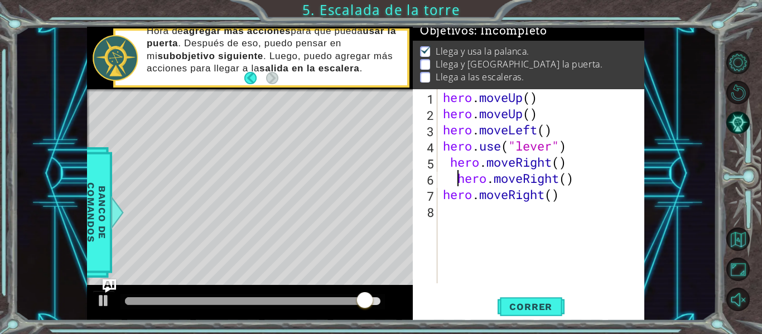
click at [455, 177] on div "hero . moveUp ( ) hero . moveUp ( ) hero . moveLeft ( ) hero . use ( "lever" ) …" at bounding box center [544, 202] width 207 height 227
click at [449, 165] on div "hero . moveUp ( ) hero . moveUp ( ) hero . moveLeft ( ) hero . use ( "lever" ) …" at bounding box center [544, 202] width 207 height 227
type textarea "hero.moveRight()"
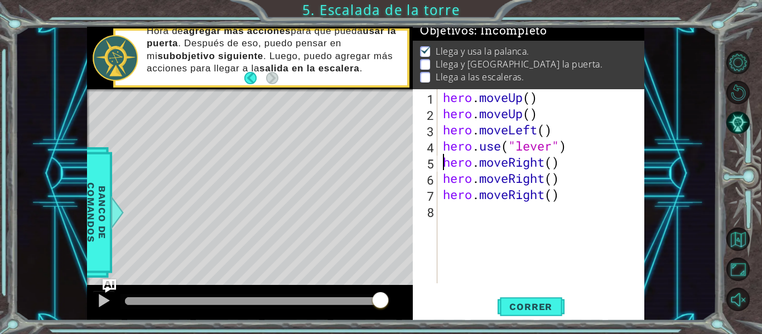
click at [582, 199] on div "hero . moveUp ( ) hero . moveUp ( ) hero . moveLeft ( ) hero . use ( "lever" ) …" at bounding box center [544, 202] width 207 height 227
click at [576, 210] on div "hero . moveUp ( ) hero . moveUp ( ) hero . moveLeft ( ) hero . use ( "lever" ) …" at bounding box center [544, 202] width 207 height 227
type textarea "he"
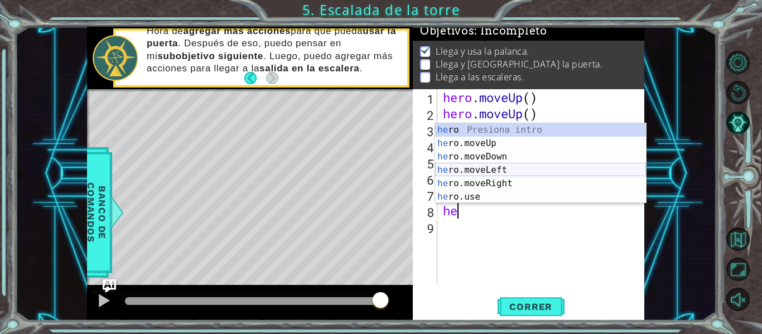
click at [568, 170] on div "he ro Presiona intro he ro.moveUp Presiona intro he ro.moveDown Presiona intro …" at bounding box center [540, 176] width 211 height 107
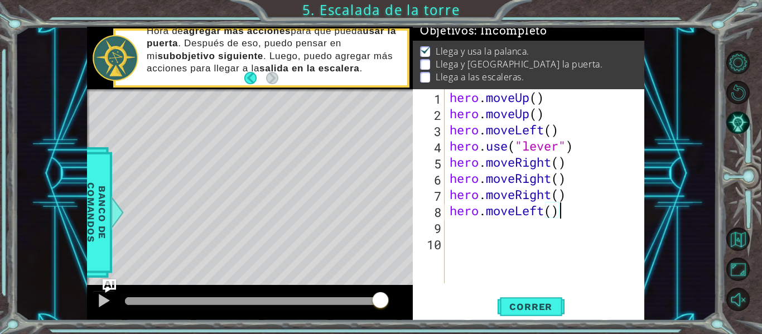
drag, startPoint x: 562, startPoint y: 214, endPoint x: 529, endPoint y: 214, distance: 32.9
click at [529, 214] on div "hero . moveUp ( ) hero . moveUp ( ) hero . moveLeft ( ) hero . use ( "lever" ) …" at bounding box center [548, 202] width 200 height 227
type textarea "hero.moveLeft()"
click at [490, 215] on div "hero . moveUp ( ) hero . moveUp ( ) hero . moveLeft ( ) hero . use ( "lever" ) …" at bounding box center [548, 202] width 200 height 227
drag, startPoint x: 564, startPoint y: 210, endPoint x: 451, endPoint y: 215, distance: 112.8
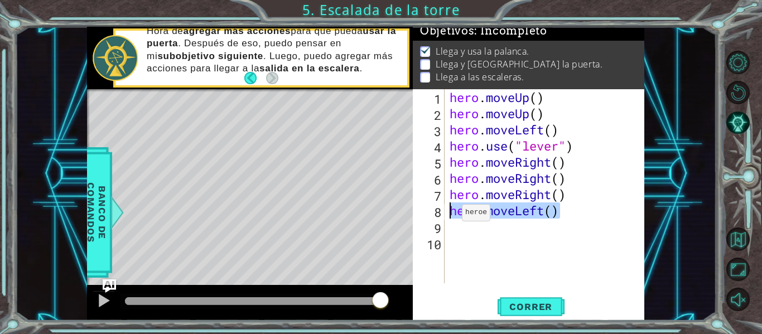
click at [451, 215] on div "hero . moveUp ( ) hero . moveUp ( ) hero . moveLeft ( ) hero . use ( "lever" ) …" at bounding box center [548, 202] width 200 height 227
click at [469, 233] on div "hero . moveUp ( ) hero . moveUp ( ) hero . moveLeft ( ) hero . use ( "lever" ) …" at bounding box center [548, 202] width 200 height 227
paste textarea "hero.moveLeft()"
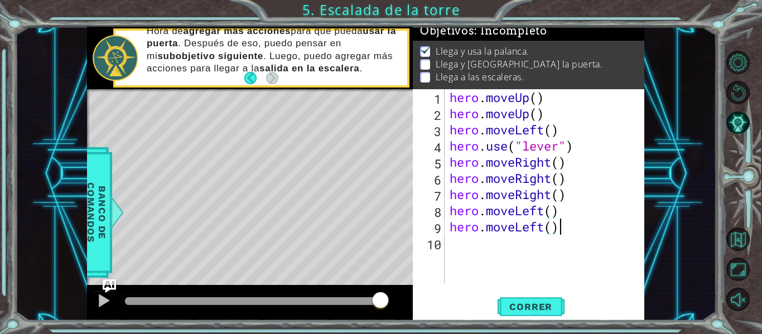
paste textarea "hero.moveLeft()"
click at [559, 230] on div "hero . moveUp ( ) hero . moveUp ( ) hero . moveLeft ( ) hero . use ( "lever" ) …" at bounding box center [548, 202] width 200 height 227
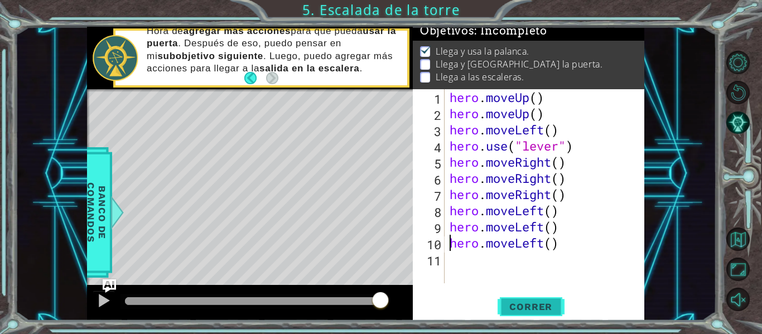
click at [549, 311] on span "Correr" at bounding box center [530, 306] width 65 height 11
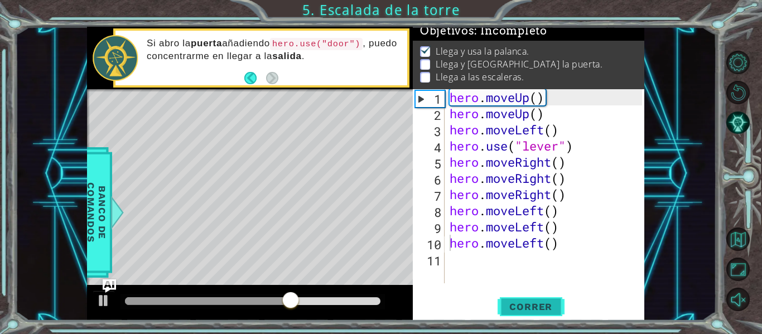
click at [541, 309] on span "Correr" at bounding box center [530, 306] width 65 height 11
click at [540, 306] on span "Correr" at bounding box center [530, 306] width 65 height 11
click at [608, 133] on div "hero . moveUp ( ) hero . moveUp ( ) hero . moveLeft ( ) hero . use ( "lever" ) …" at bounding box center [548, 202] width 200 height 227
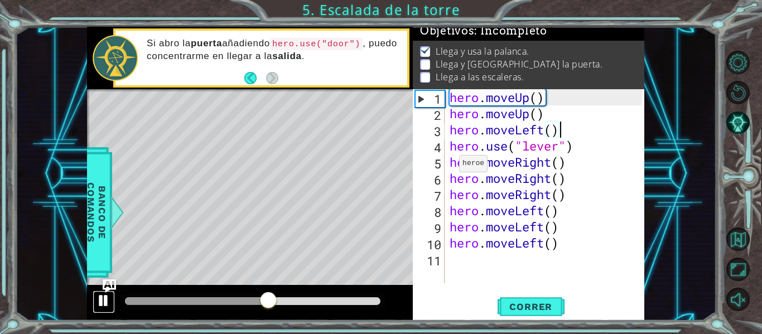
click at [104, 300] on div at bounding box center [104, 300] width 15 height 15
click at [583, 200] on div "hero . moveUp ( ) hero . moveUp ( ) hero . moveLeft ( ) hero . use ( "lever" ) …" at bounding box center [548, 202] width 200 height 227
type textarea "hero.moveRight()"
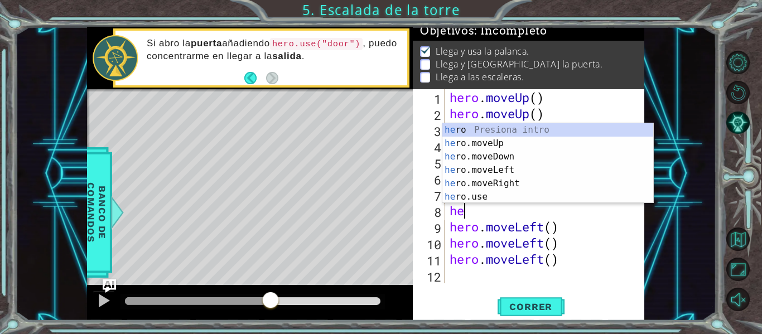
scroll to position [0, 1]
type textarea "hero"
click at [556, 145] on div "hero Presiona intro hero .moveUp Presiona intro hero .moveDown Presiona intro h…" at bounding box center [547, 176] width 211 height 107
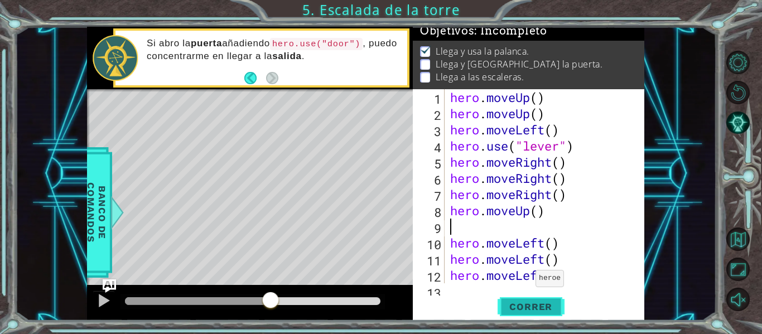
click at [522, 309] on span "Correr" at bounding box center [530, 306] width 65 height 11
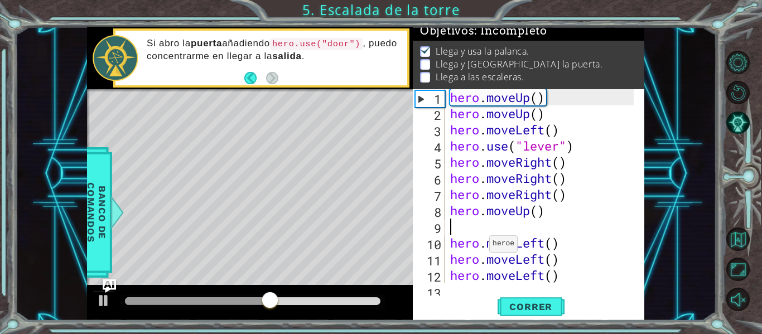
type textarea "hero.moveUp()"
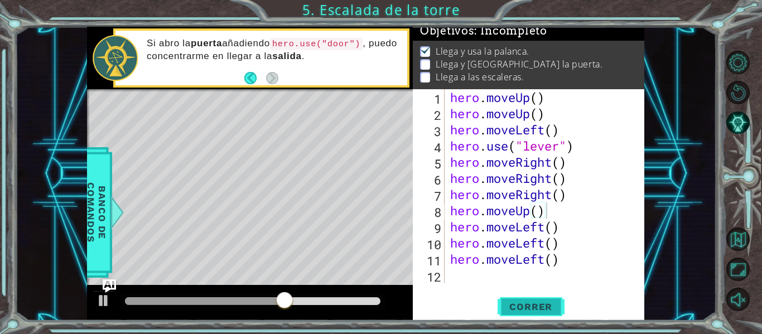
click at [514, 310] on span "Correr" at bounding box center [530, 306] width 65 height 11
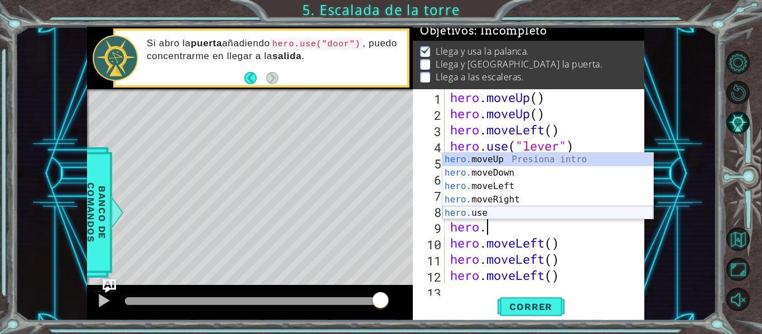
scroll to position [0, 1]
click at [505, 213] on div "hero. moveUp Presiona intro hero. moveDown Presiona intro hero. moveLeft Presio…" at bounding box center [547, 200] width 211 height 94
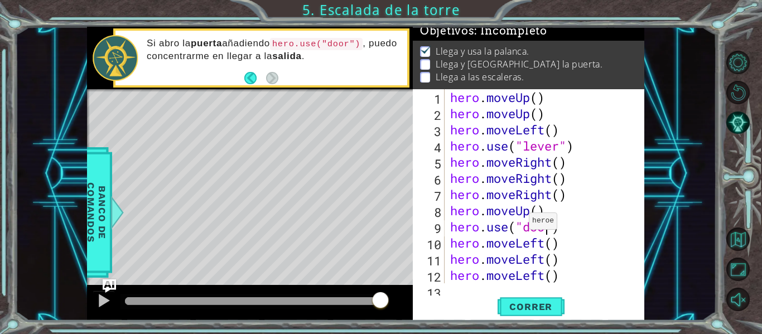
scroll to position [0, 5]
click at [593, 262] on div "hero . moveUp ( ) hero . moveUp ( ) hero . moveLeft ( ) hero . use ( "lever" ) …" at bounding box center [543, 202] width 191 height 227
click at [538, 300] on button "Correr" at bounding box center [531, 307] width 67 height 23
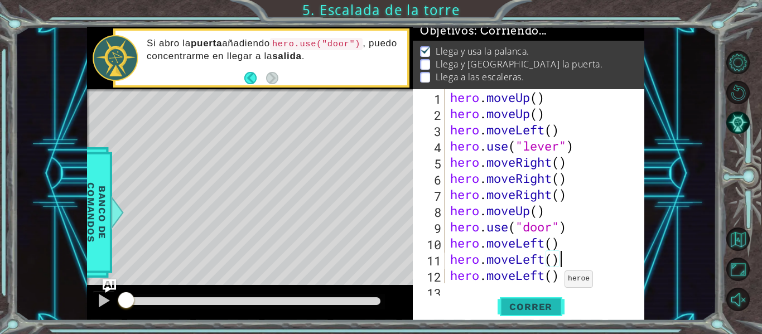
scroll to position [9, 0]
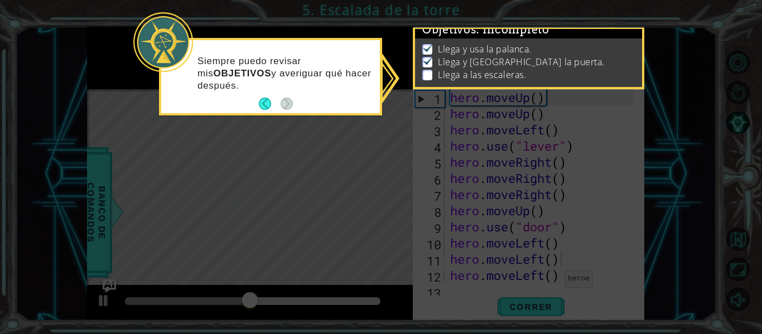
click at [341, 133] on icon at bounding box center [381, 167] width 762 height 334
drag, startPoint x: 654, startPoint y: 142, endPoint x: 391, endPoint y: 146, distance: 263.4
click at [391, 146] on icon at bounding box center [381, 167] width 762 height 334
click at [262, 100] on button "Back" at bounding box center [270, 104] width 22 height 12
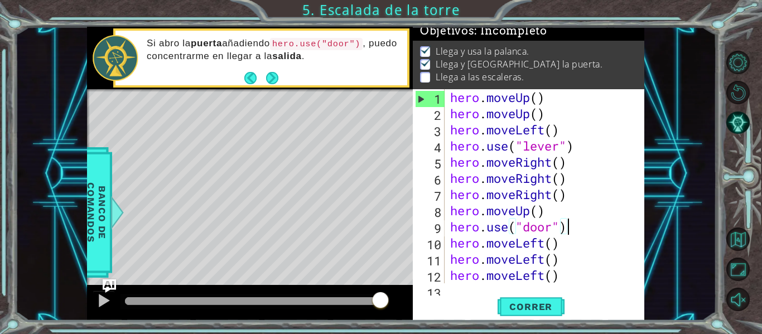
click at [580, 227] on div "hero . moveUp ( ) hero . moveUp ( ) hero . moveLeft ( ) hero . use ( "lever" ) …" at bounding box center [543, 202] width 191 height 227
type textarea "hero.use("door")"
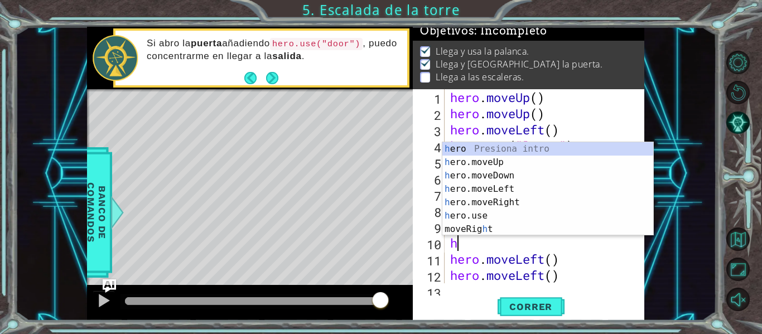
type textarea "hr"
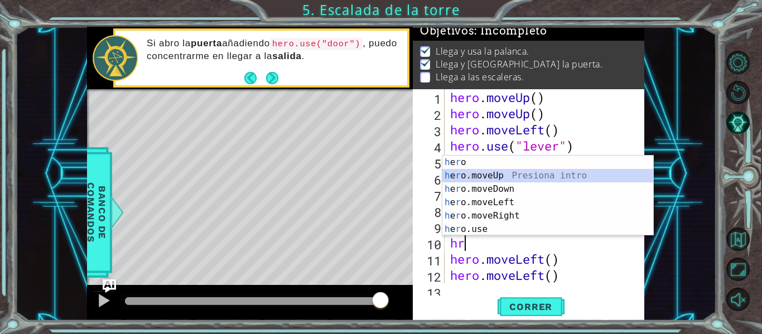
click at [563, 174] on div "h e r o Presiona intro h e r o.moveUp Presiona intro h e r o.moveDown Presiona …" at bounding box center [547, 209] width 211 height 107
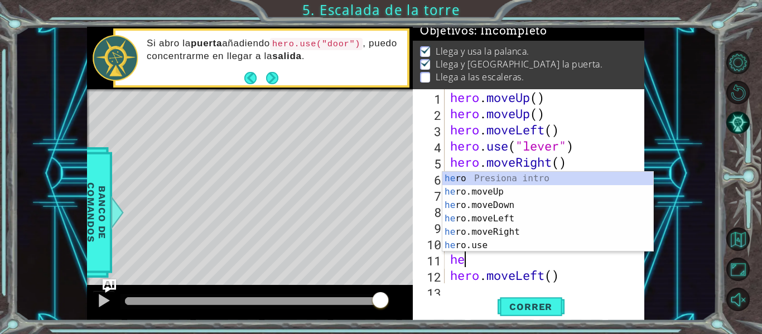
type textarea "her"
click at [540, 189] on div "her o Presiona intro her o.moveUp Presiona intro her o.moveDown Presiona intro …" at bounding box center [547, 225] width 211 height 107
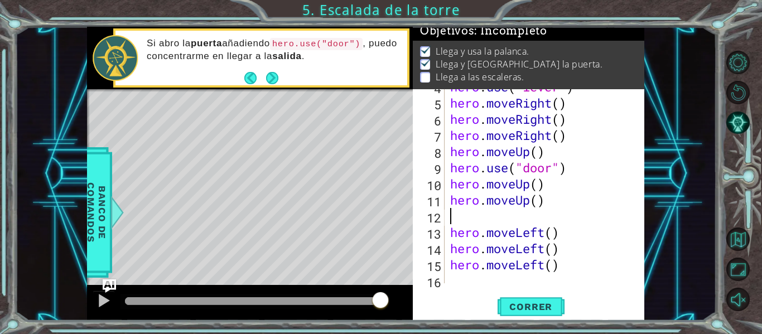
scroll to position [60, 0]
click at [509, 300] on button "Correr" at bounding box center [531, 307] width 67 height 23
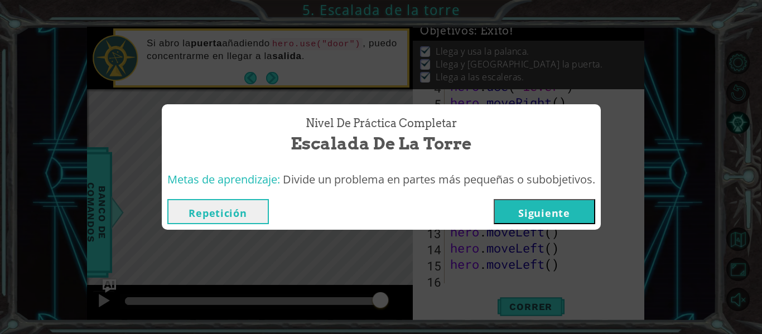
click at [532, 213] on button "Siguiente" at bounding box center [545, 211] width 102 height 25
